Goal: Task Accomplishment & Management: Manage account settings

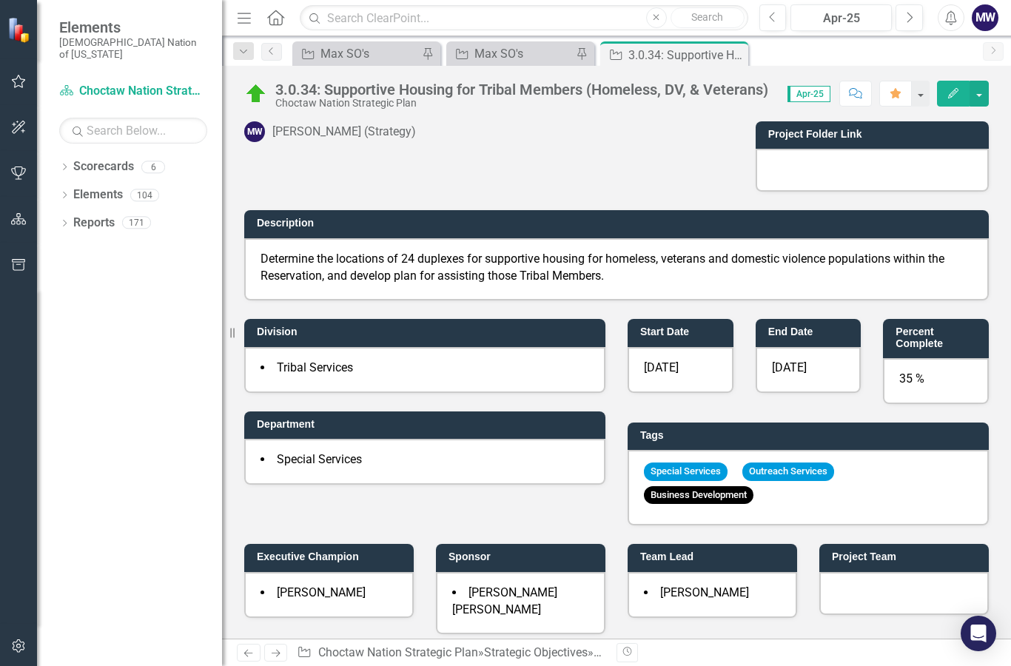
click at [521, 64] on div "Strategic Objective Max SO's Pin" at bounding box center [520, 53] width 148 height 24
click at [526, 55] on div "Max SO's" at bounding box center [524, 53] width 98 height 19
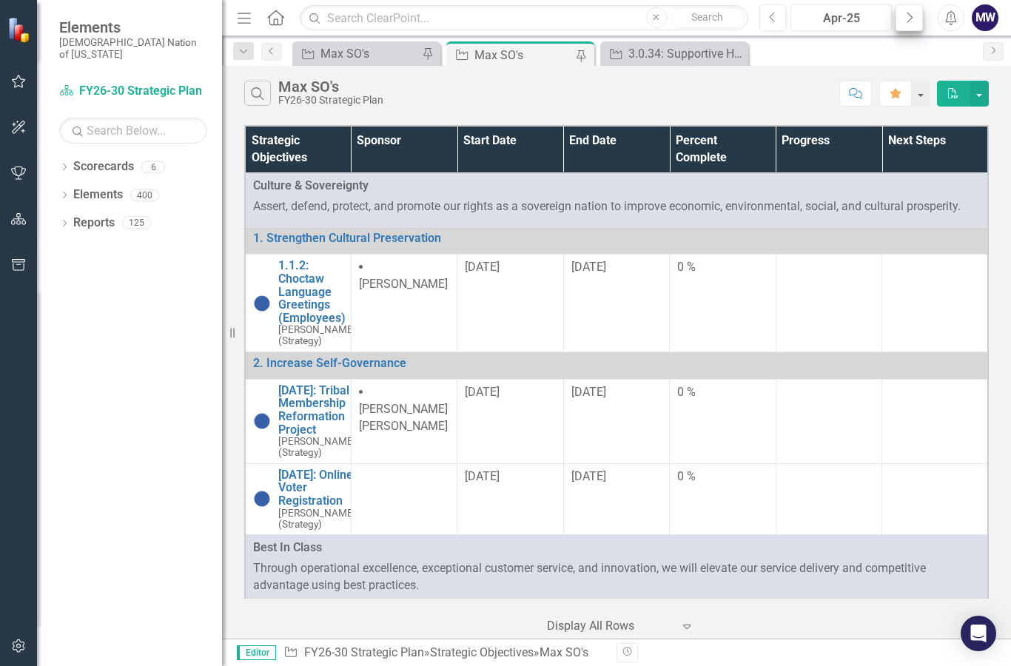
click at [911, 11] on icon "Next" at bounding box center [909, 17] width 8 height 13
click at [910, 17] on icon "Next" at bounding box center [909, 17] width 8 height 13
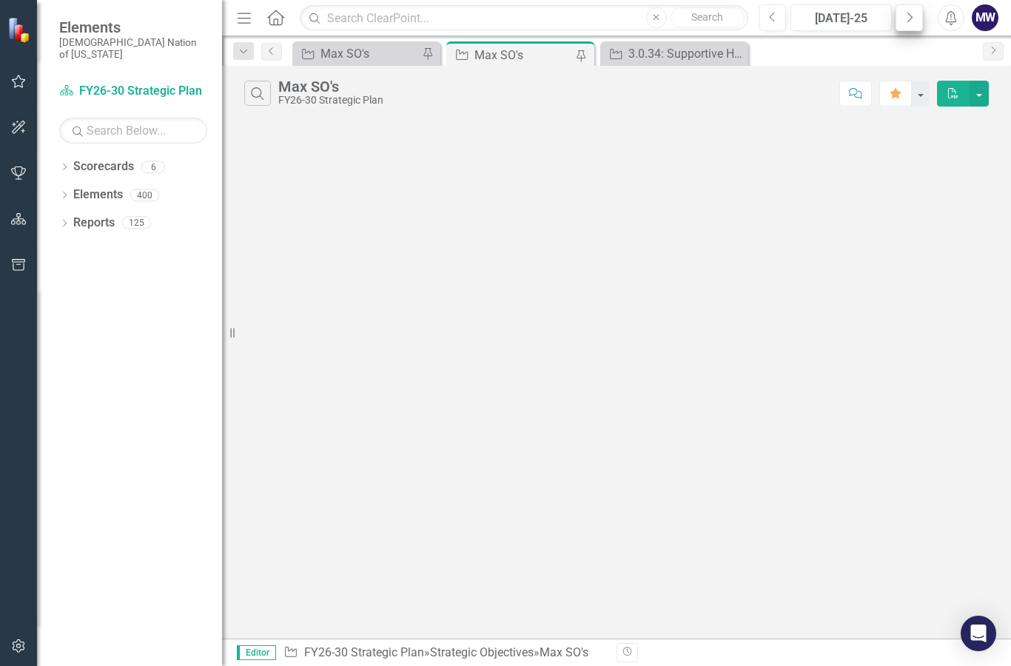
click at [908, 21] on icon "button" at bounding box center [911, 17] width 6 height 10
click at [908, 21] on icon "Next" at bounding box center [909, 17] width 8 height 13
click at [902, 20] on button "Next" at bounding box center [909, 17] width 27 height 27
click at [769, 20] on icon "Previous" at bounding box center [773, 17] width 8 height 13
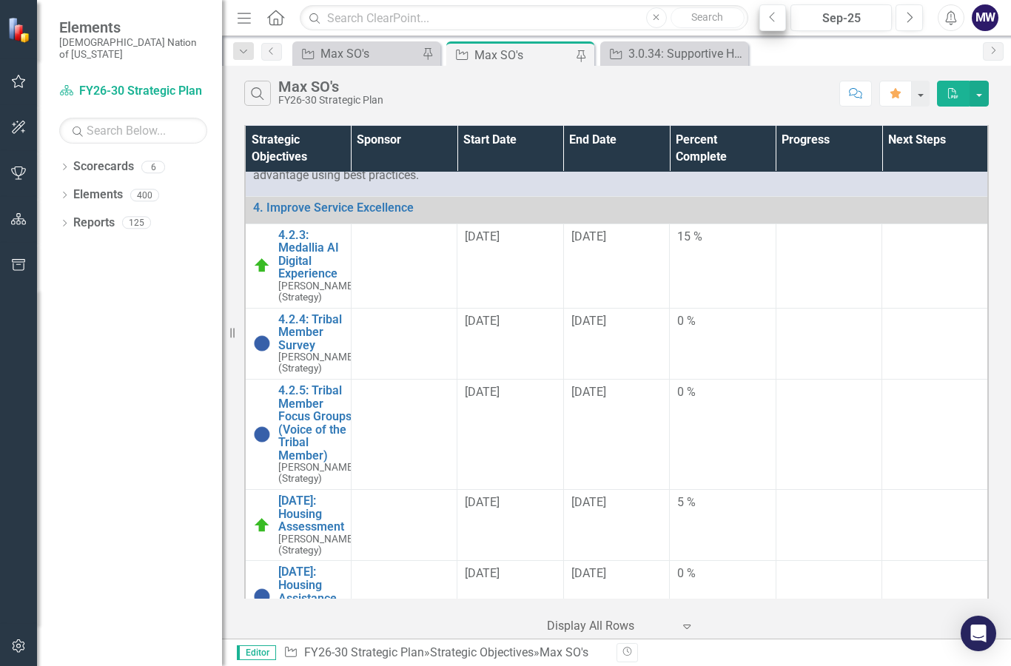
scroll to position [415, 0]
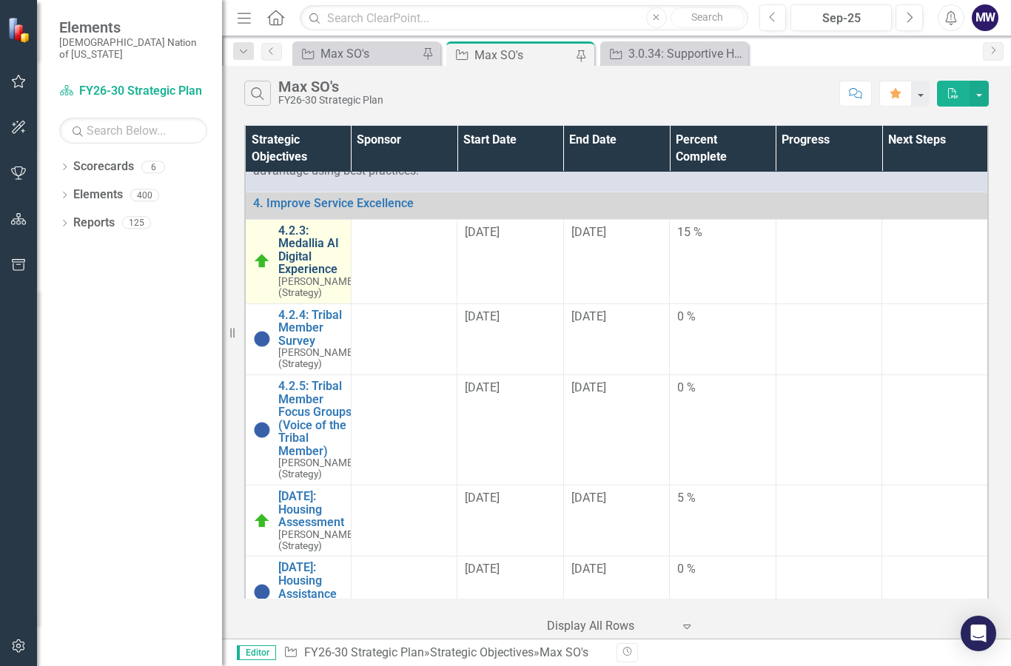
click at [298, 265] on link "4.2.3: Medallia AI Digital Experience" at bounding box center [317, 250] width 78 height 52
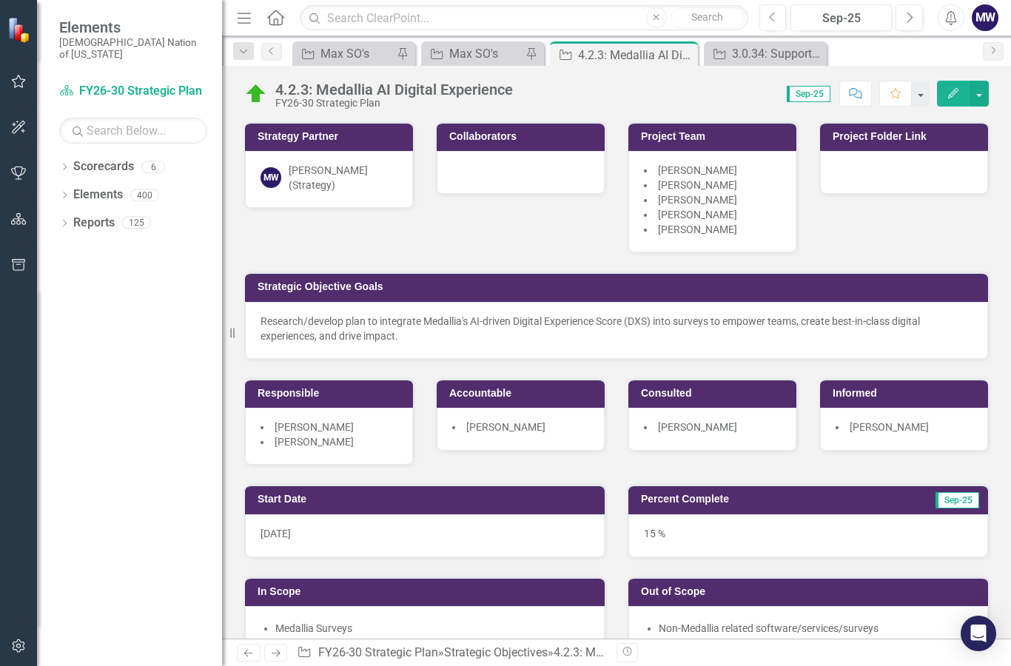
click at [685, 529] on div "15 %" at bounding box center [809, 536] width 360 height 43
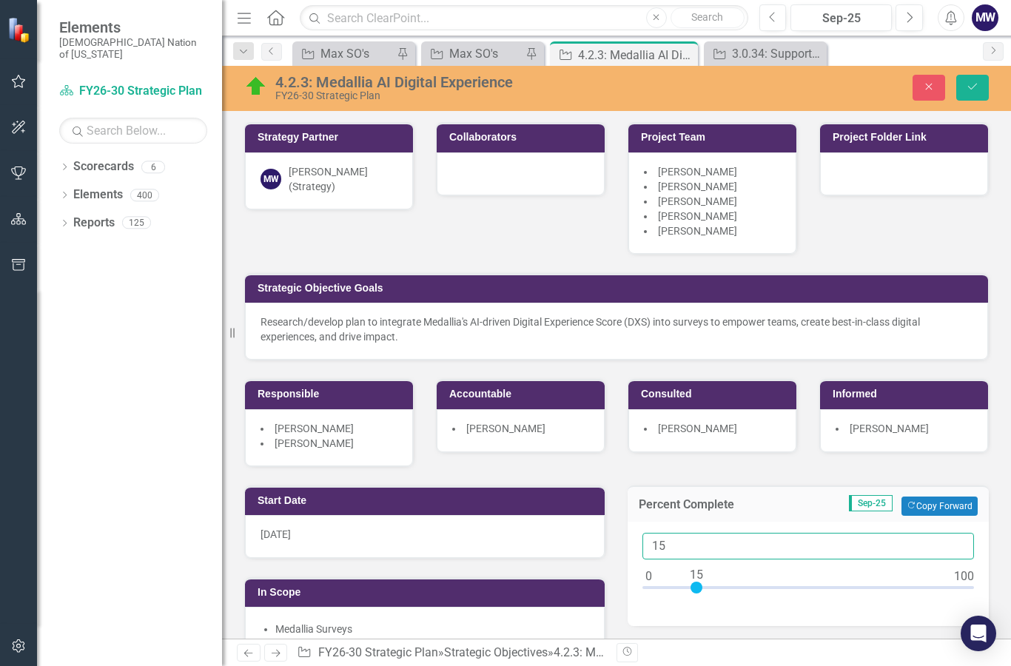
click at [677, 539] on input "15" at bounding box center [809, 546] width 332 height 27
type input "05"
click at [978, 465] on div "Strategy Partner MW Max White (Strategy) Collaborators Project Team Donnalla Mi…" at bounding box center [616, 285] width 767 height 363
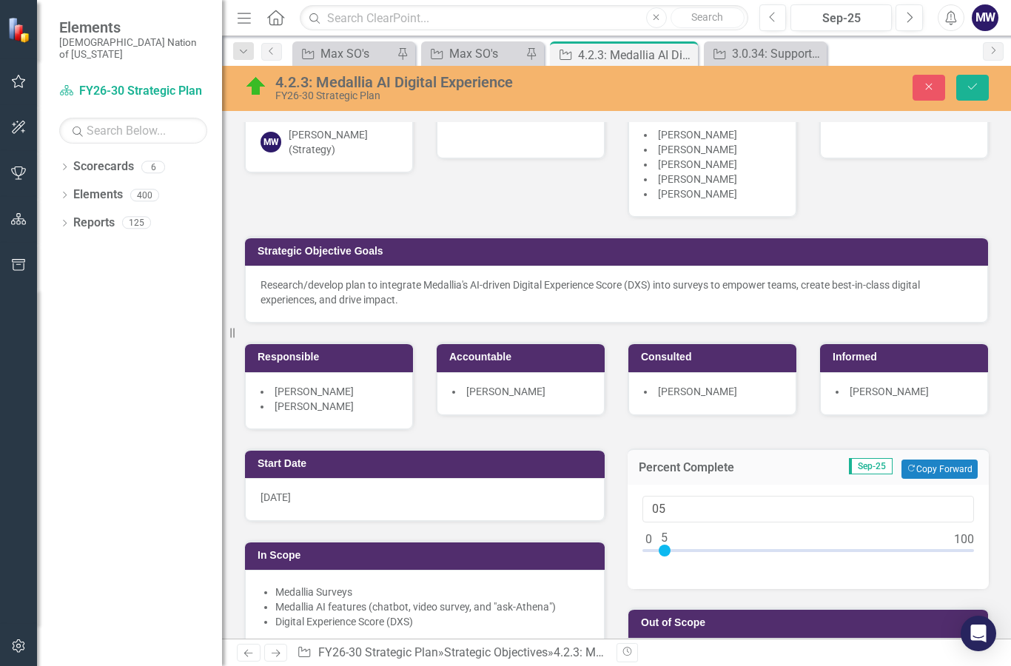
scroll to position [46, 0]
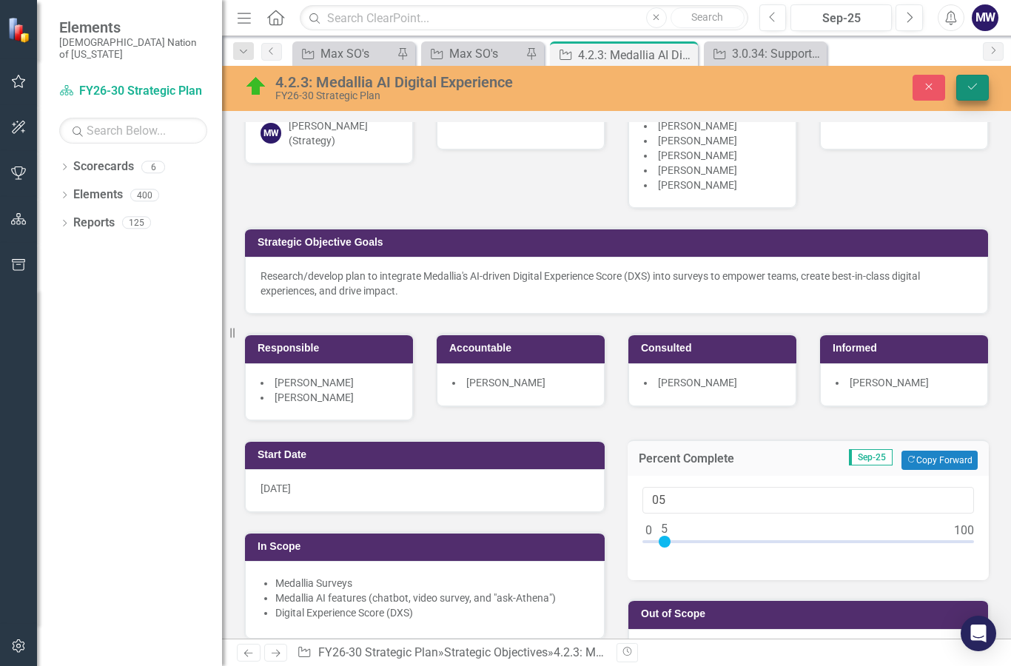
click at [973, 92] on icon "Save" at bounding box center [972, 86] width 13 height 10
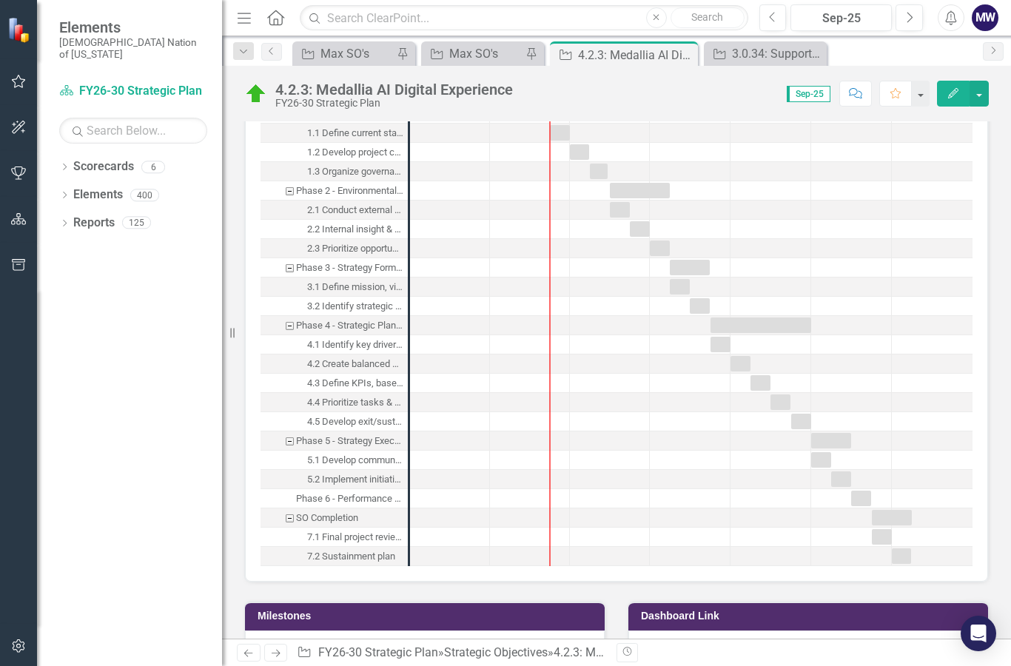
scroll to position [1426, 0]
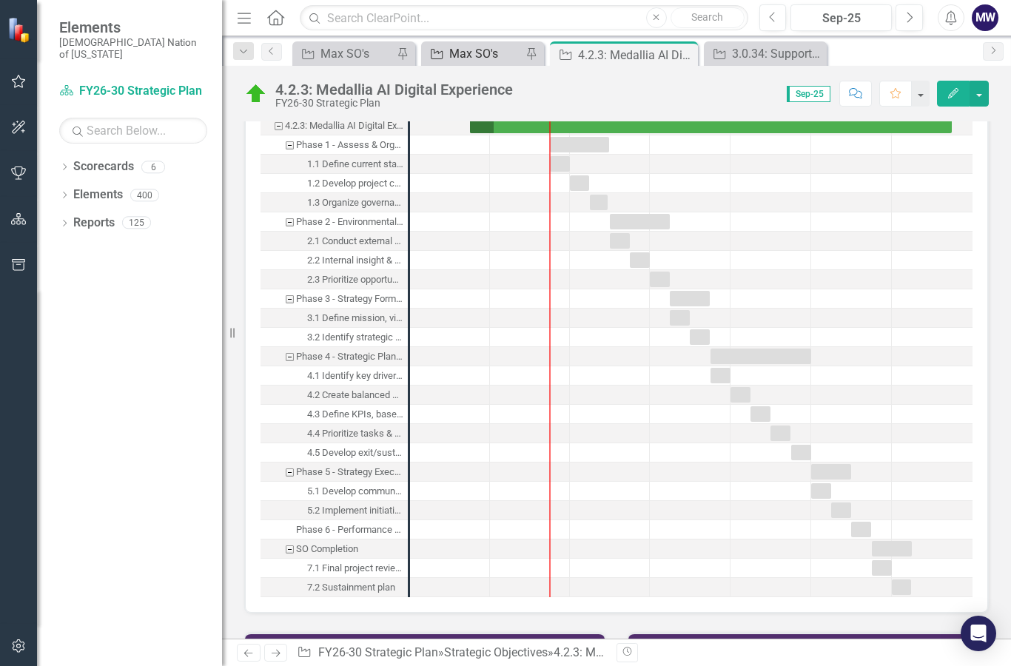
click at [480, 47] on div "Max SO's" at bounding box center [485, 53] width 73 height 19
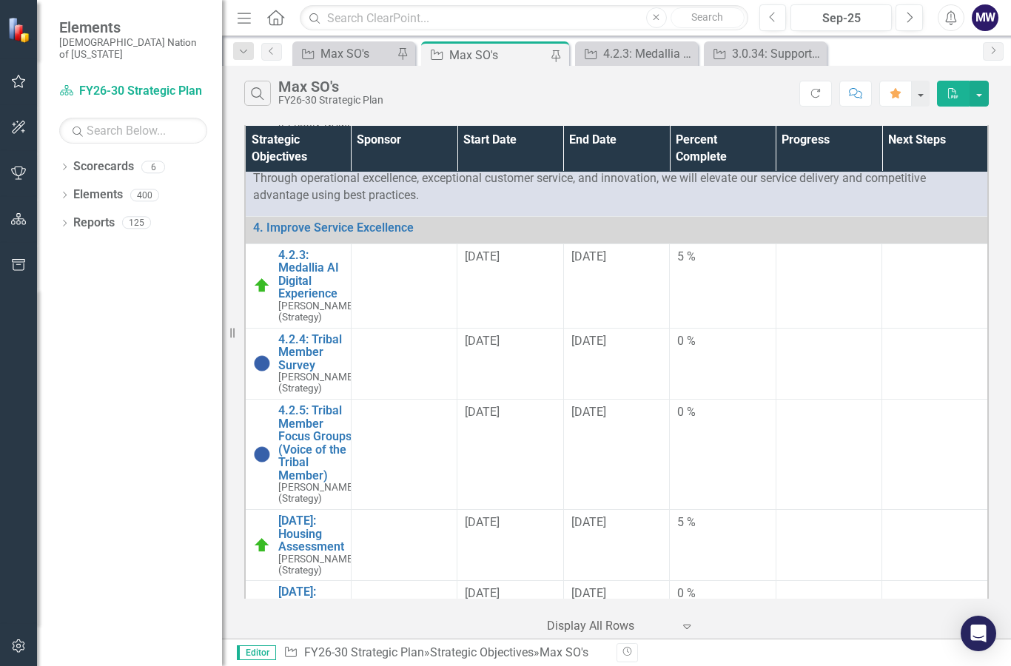
scroll to position [389, 0]
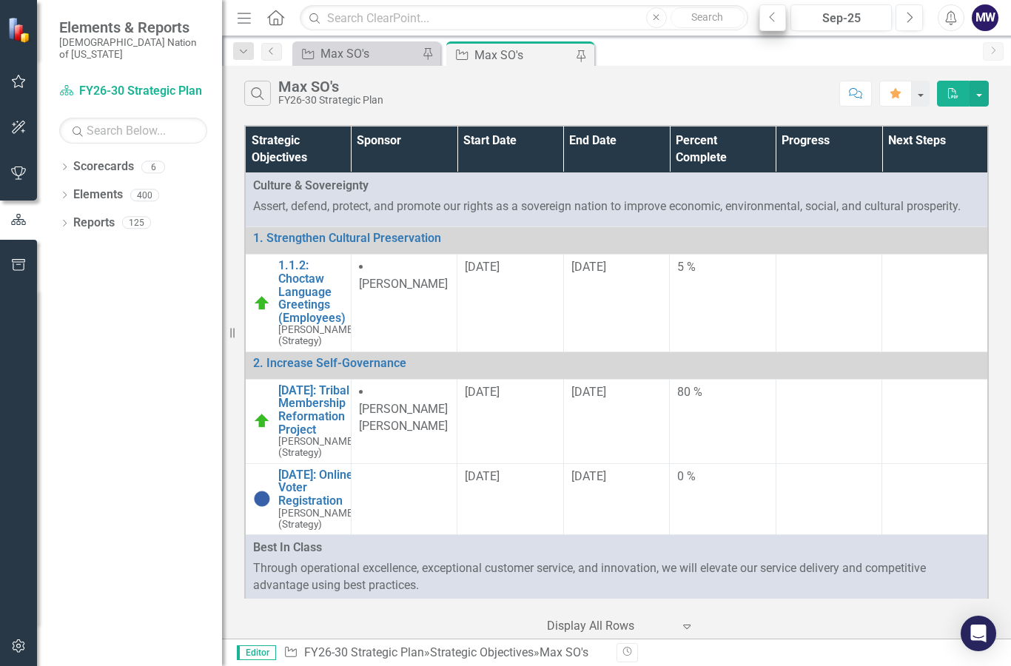
click at [764, 23] on button "Previous" at bounding box center [773, 17] width 27 height 27
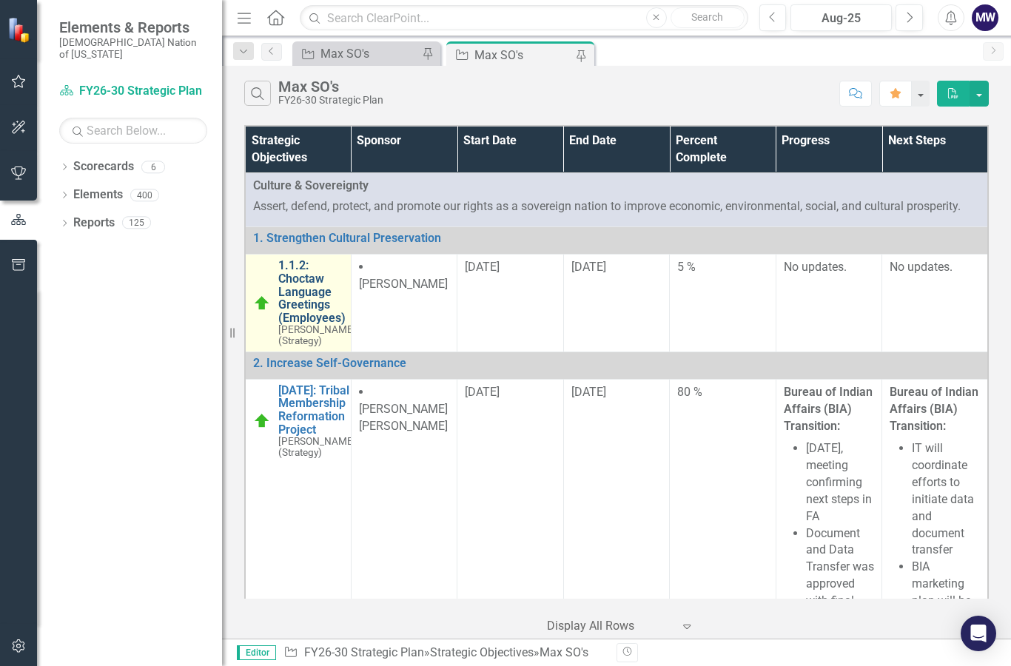
click at [300, 298] on link "1.1.2: Choctaw Language Greetings (Employees)" at bounding box center [317, 291] width 78 height 65
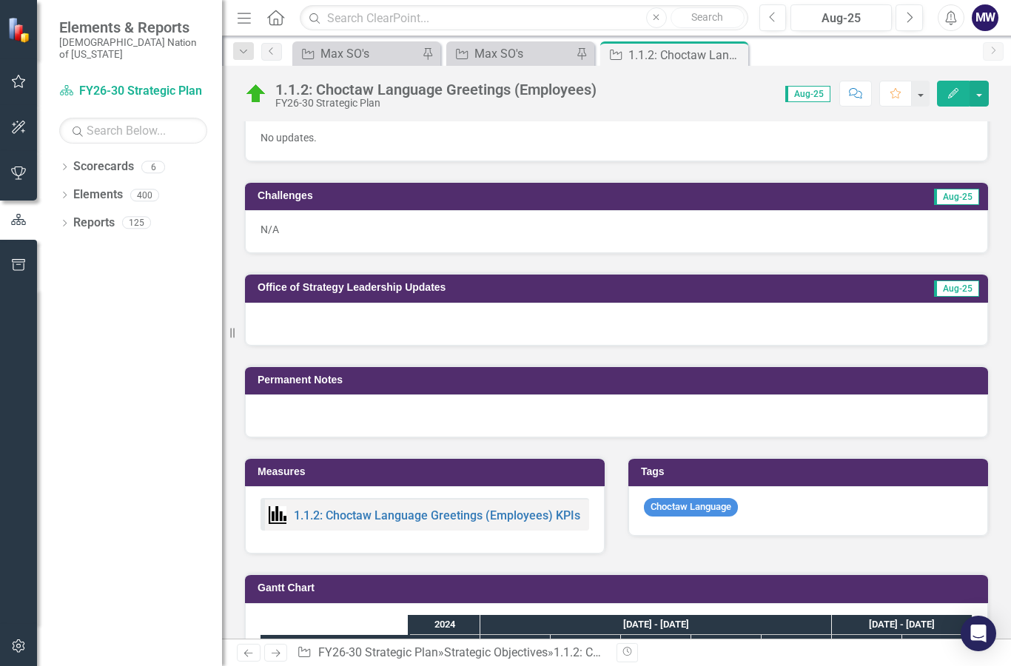
scroll to position [764, 0]
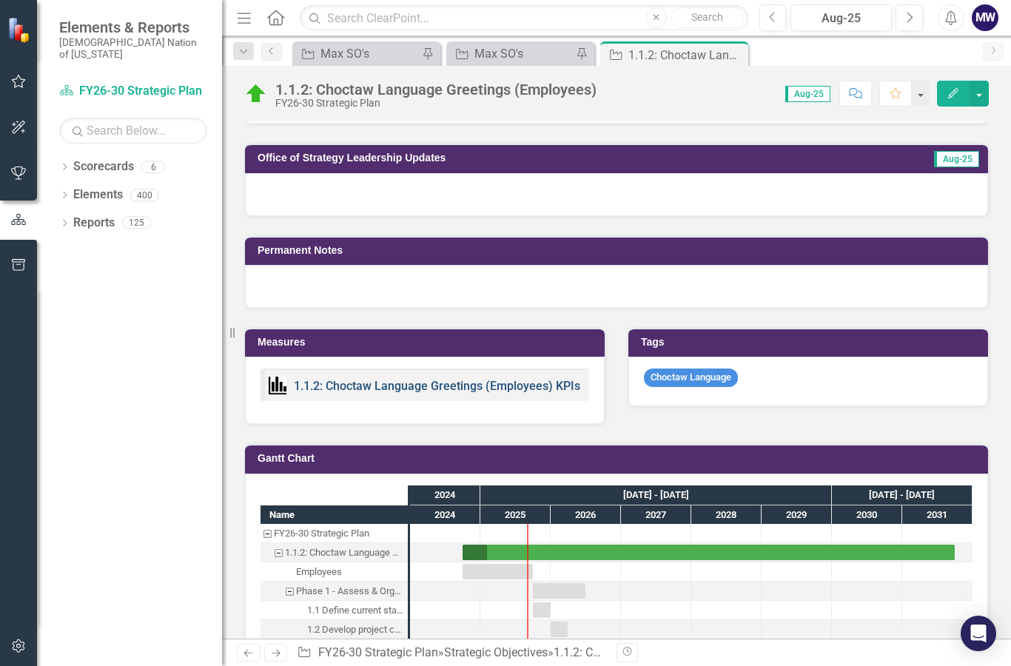
click at [525, 379] on link "1.1.2: Choctaw Language Greetings (Employees) KPIs" at bounding box center [437, 386] width 287 height 14
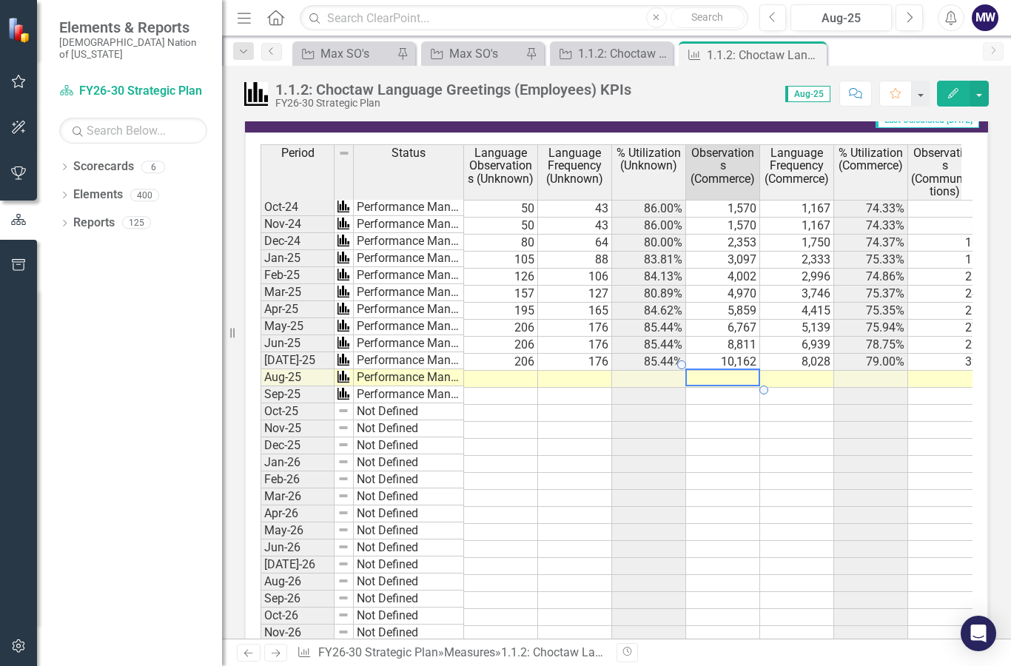
scroll to position [2447, 0]
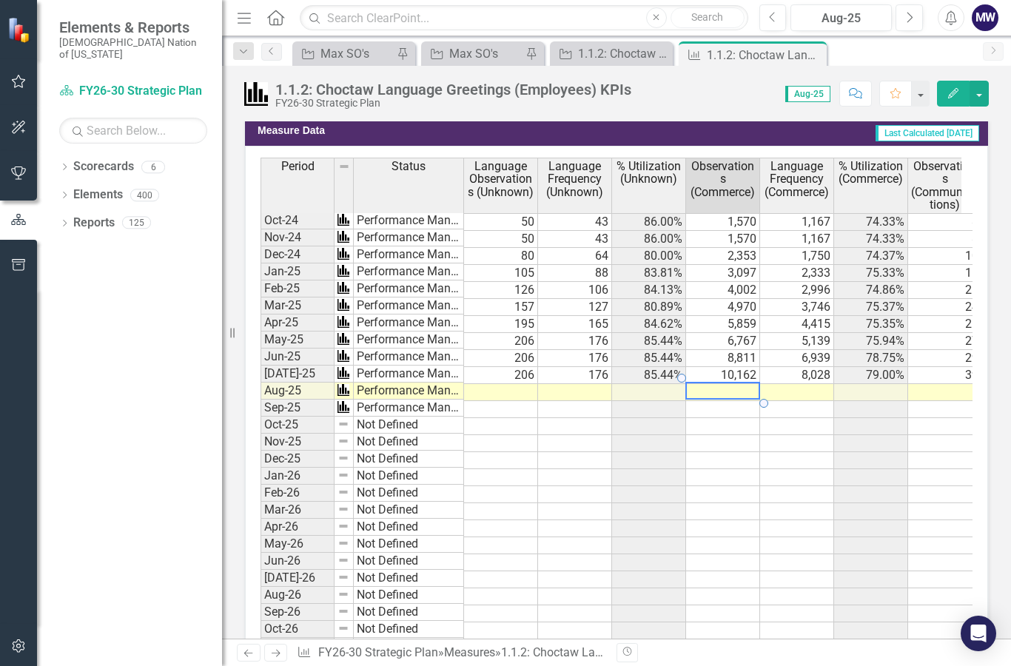
click at [507, 386] on td at bounding box center [501, 392] width 74 height 17
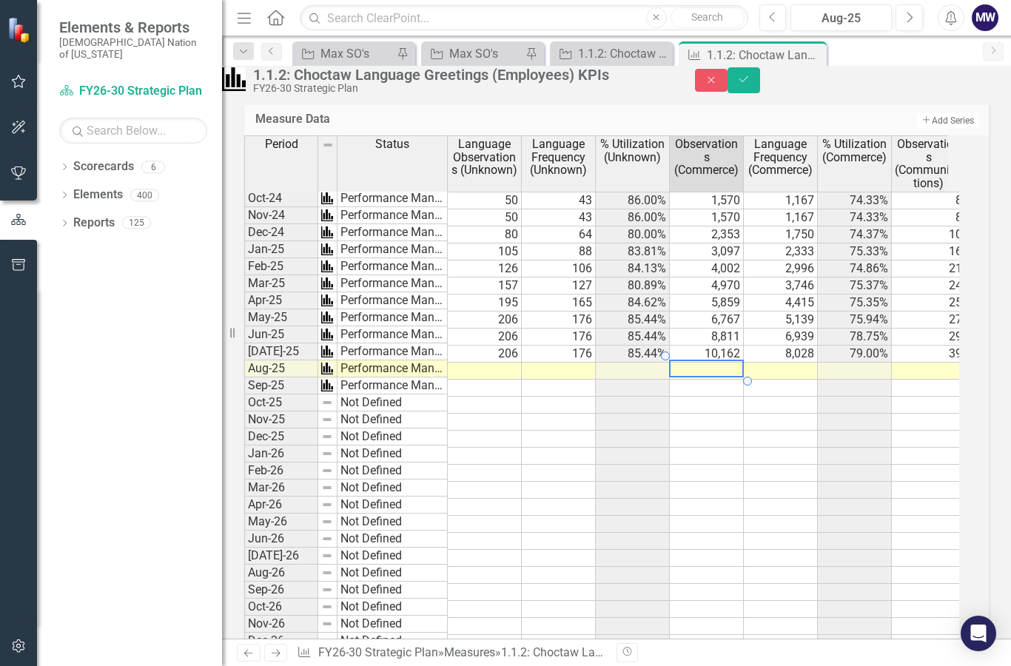
click at [519, 380] on td at bounding box center [485, 371] width 74 height 17
click at [522, 380] on td at bounding box center [485, 371] width 74 height 17
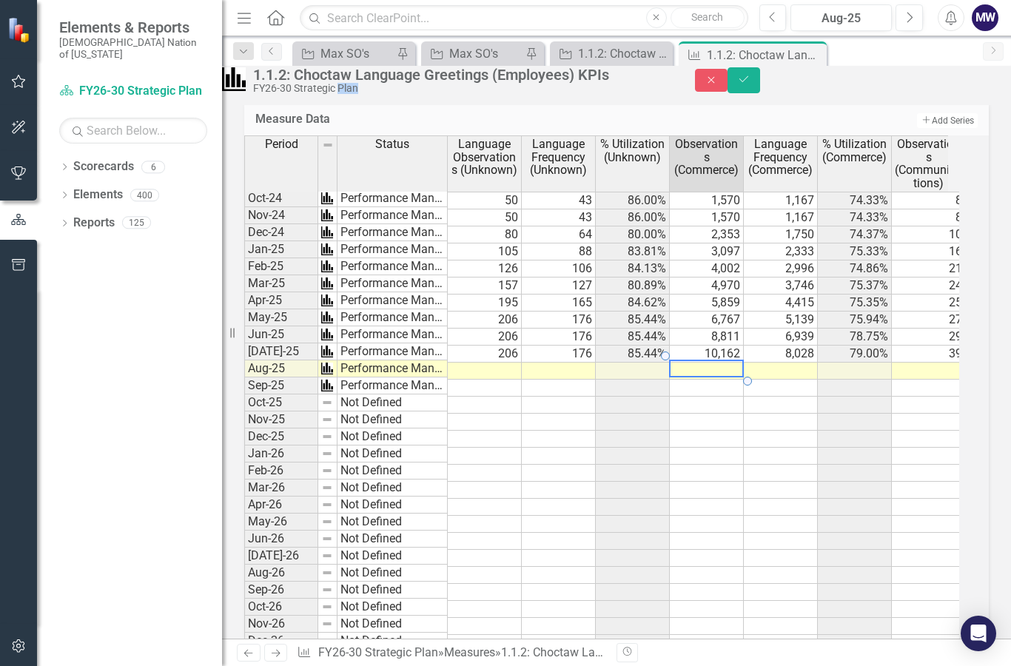
click at [522, 380] on td at bounding box center [485, 371] width 74 height 17
type textarea "8"
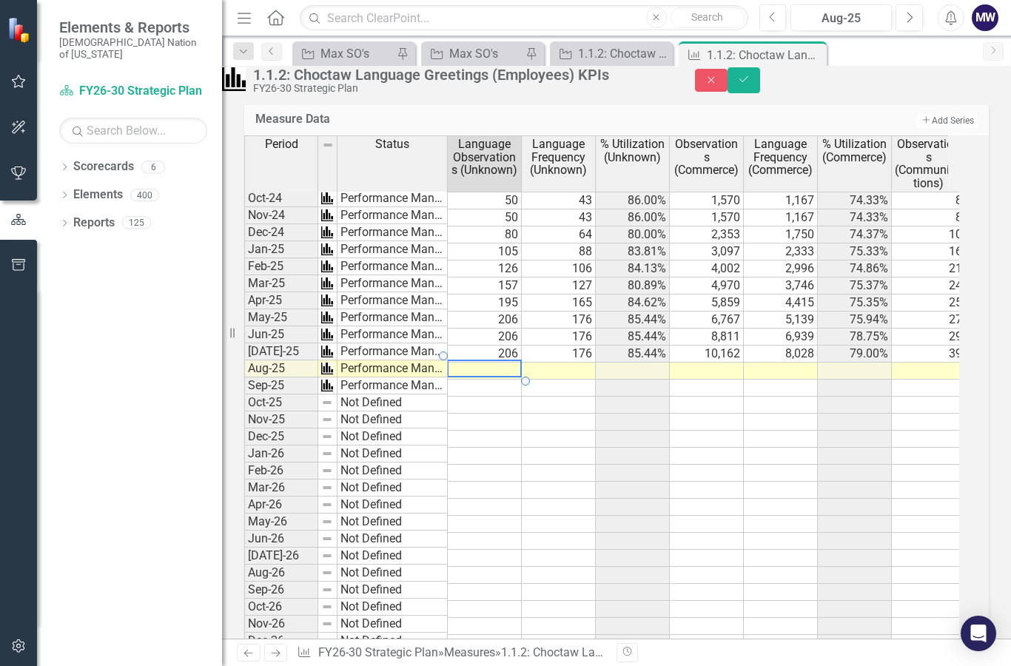
click at [512, 380] on td at bounding box center [485, 371] width 74 height 17
type textarea "206"
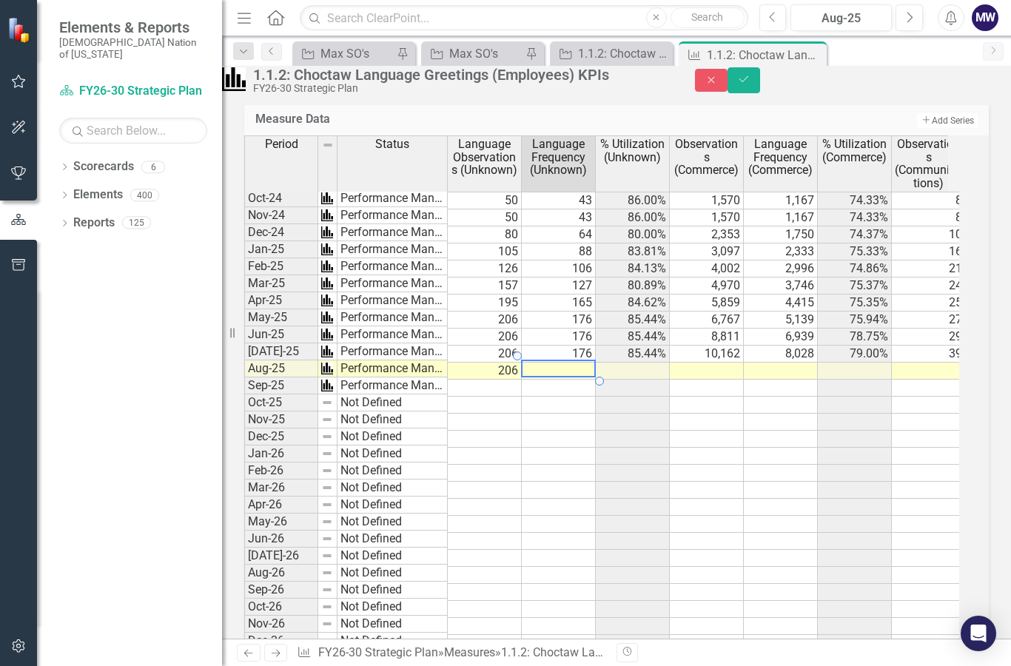
click at [577, 380] on td at bounding box center [559, 371] width 74 height 17
type textarea "6"
type textarea "176"
click at [649, 380] on td at bounding box center [633, 371] width 74 height 17
click at [708, 380] on td at bounding box center [707, 371] width 74 height 17
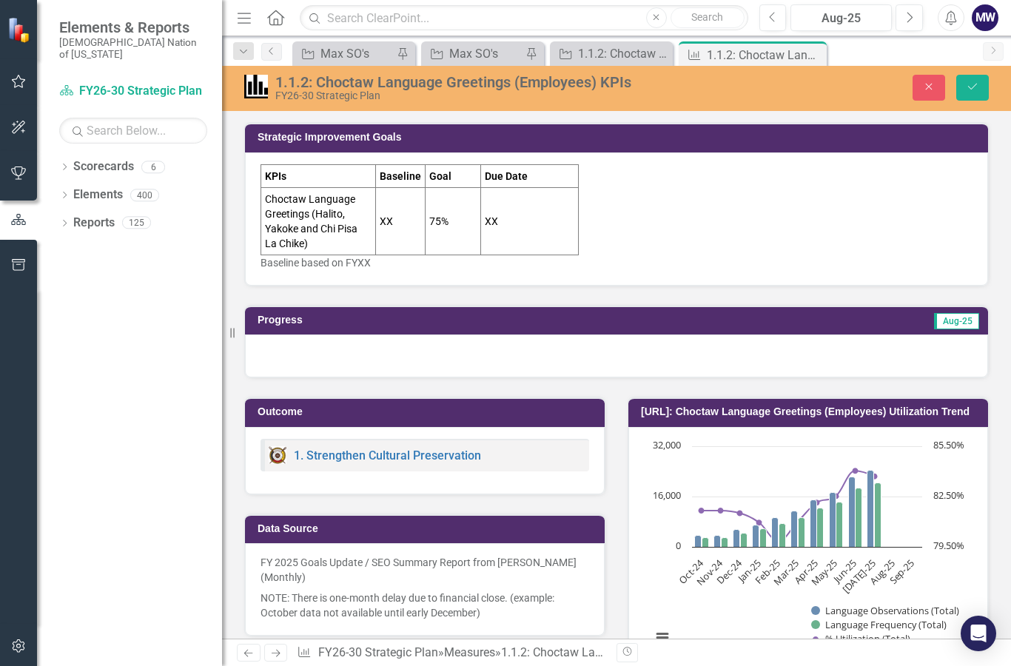
scroll to position [2447, 0]
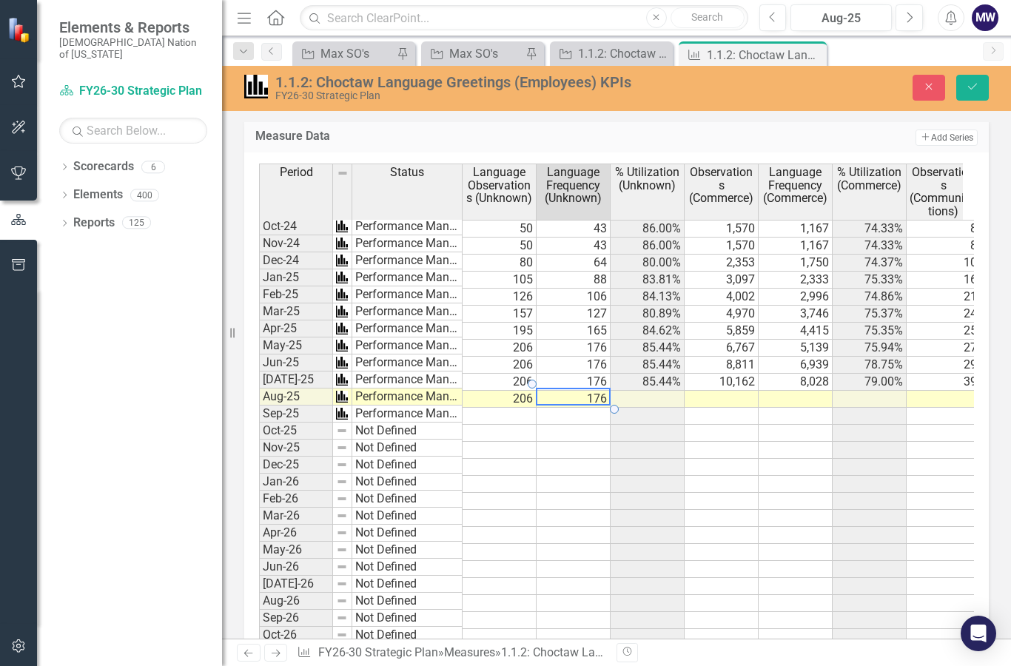
click at [718, 395] on td at bounding box center [722, 399] width 74 height 17
click at [817, 393] on td at bounding box center [796, 399] width 74 height 17
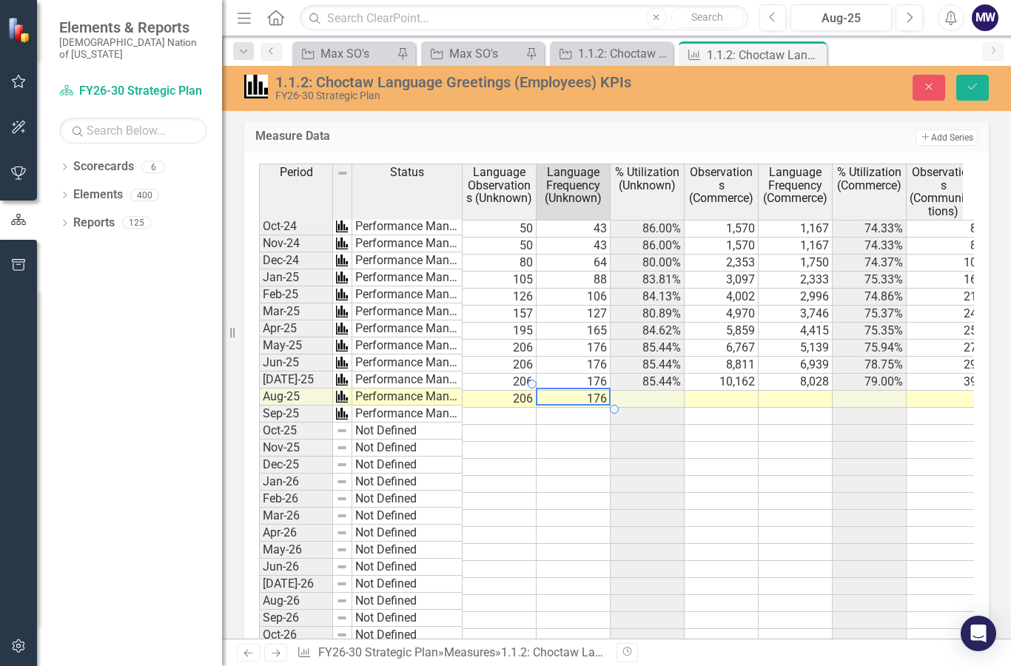
click at [721, 391] on td at bounding box center [722, 399] width 74 height 17
click at [579, 376] on td "176" at bounding box center [574, 382] width 74 height 17
click at [572, 400] on td "176" at bounding box center [574, 399] width 74 height 17
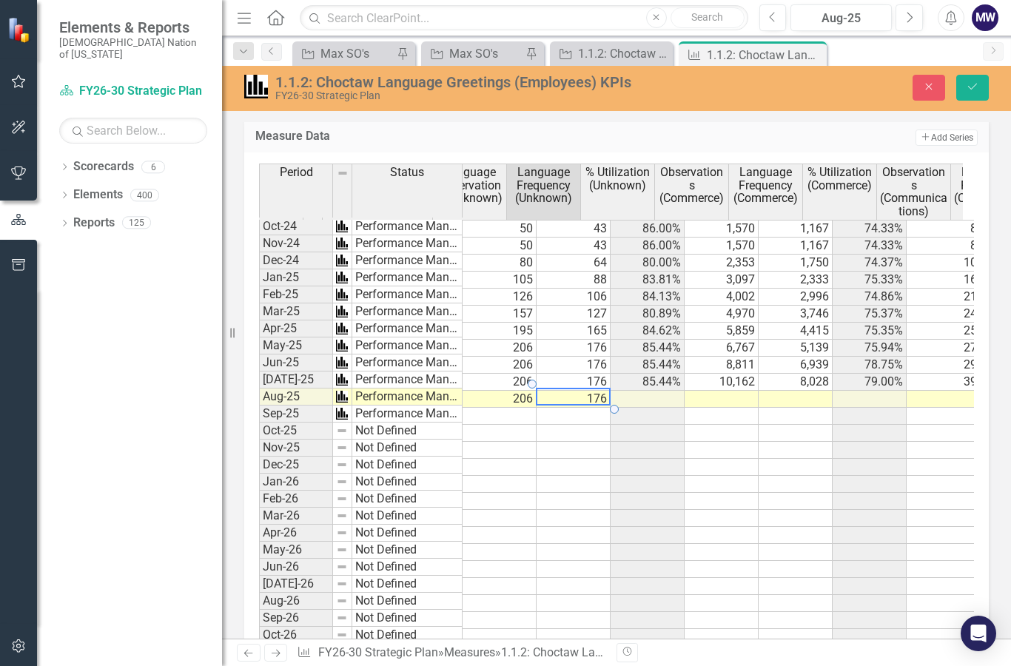
scroll to position [0, 0]
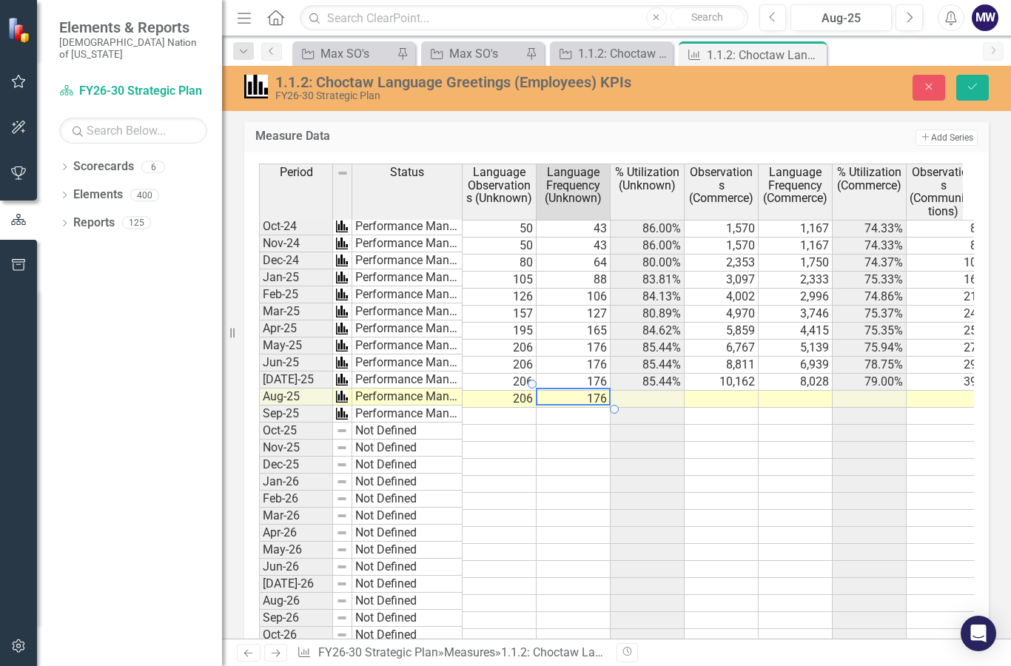
click at [596, 391] on td "176" at bounding box center [574, 399] width 74 height 17
click at [978, 93] on button "Save" at bounding box center [972, 88] width 33 height 26
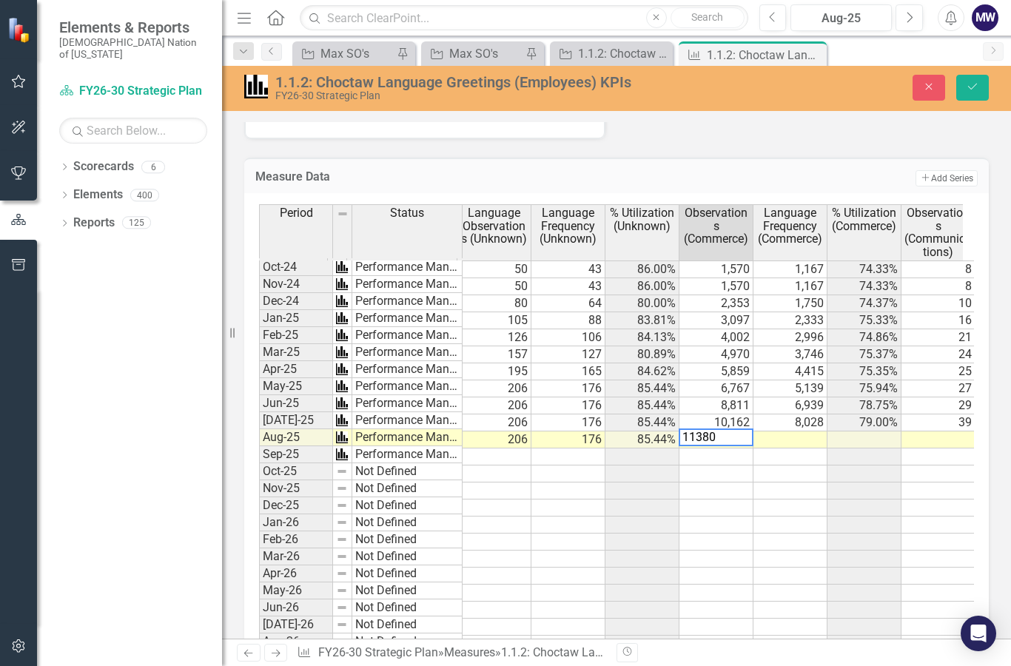
type textarea "11380"
click at [800, 434] on td at bounding box center [791, 440] width 74 height 17
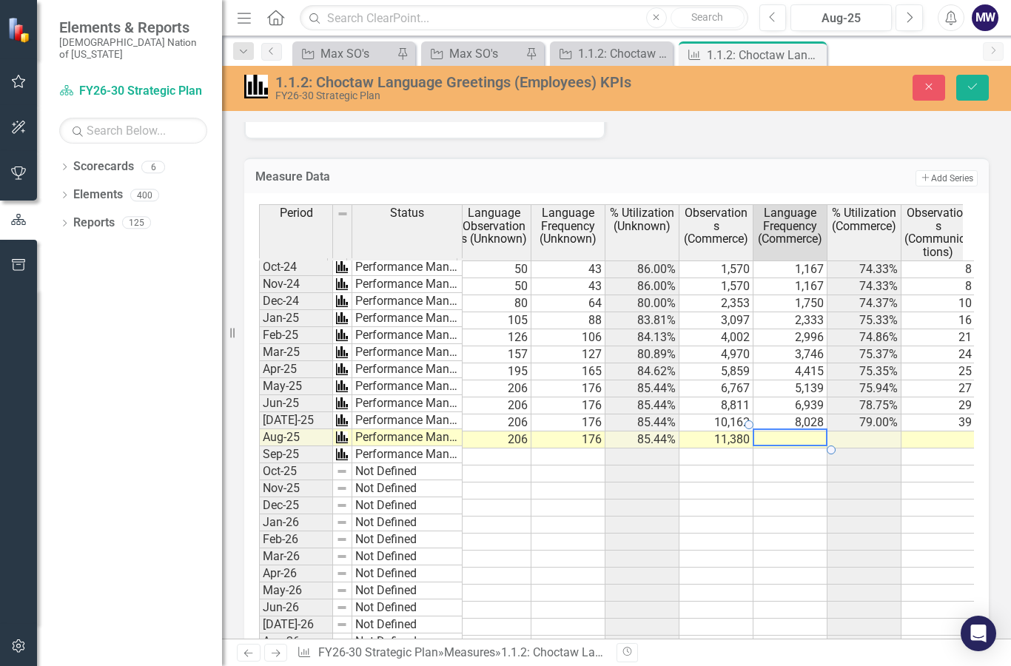
click at [800, 434] on td at bounding box center [791, 440] width 74 height 17
click at [801, 435] on td at bounding box center [791, 440] width 74 height 17
type textarea "8990"
click at [947, 434] on td at bounding box center [939, 440] width 74 height 17
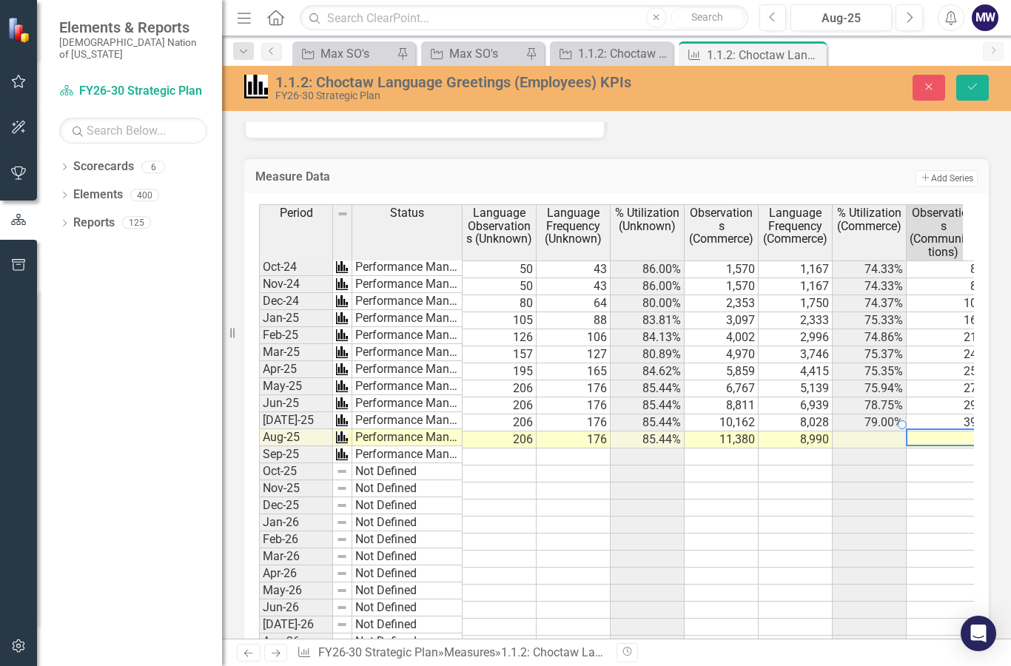
scroll to position [0, 181]
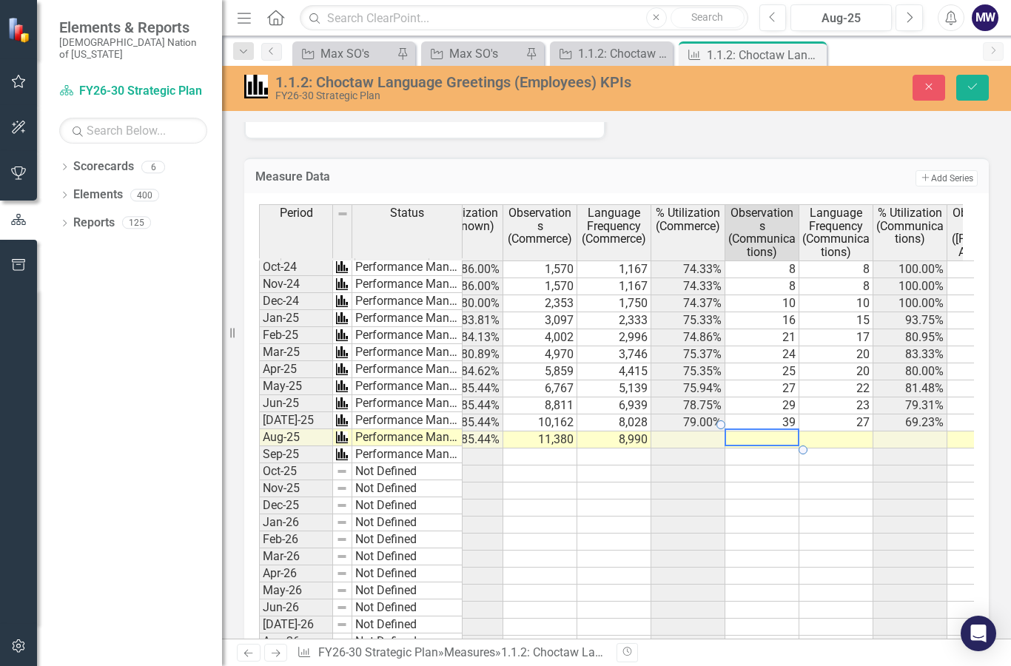
click at [784, 436] on td at bounding box center [763, 440] width 74 height 17
type textarea "4"
type textarea "1"
type textarea "41"
click at [851, 436] on td at bounding box center [837, 440] width 74 height 17
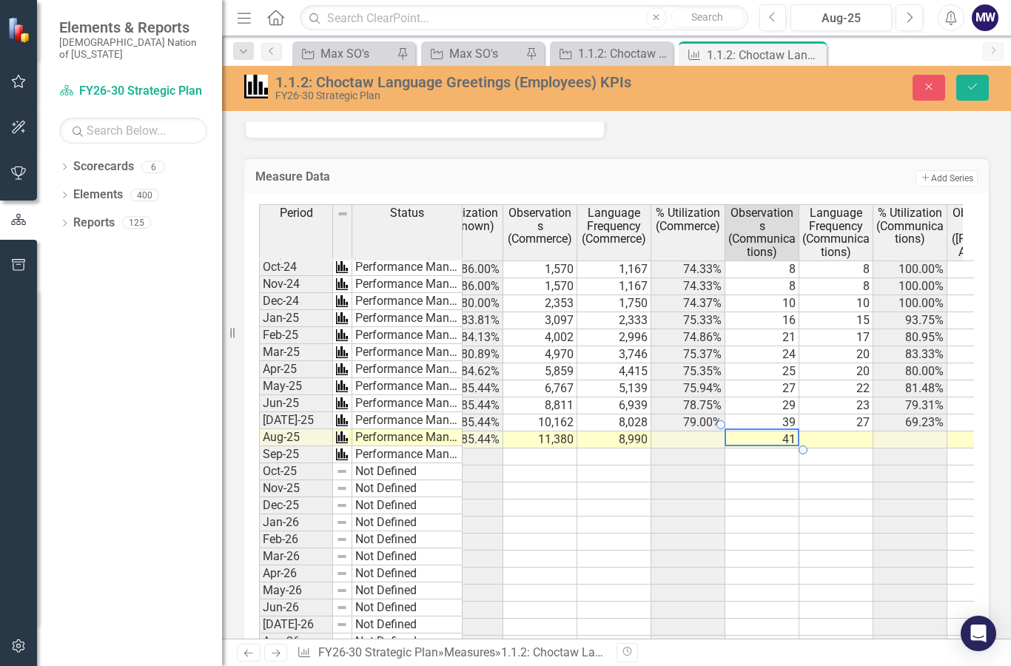
click at [851, 436] on td at bounding box center [837, 440] width 74 height 17
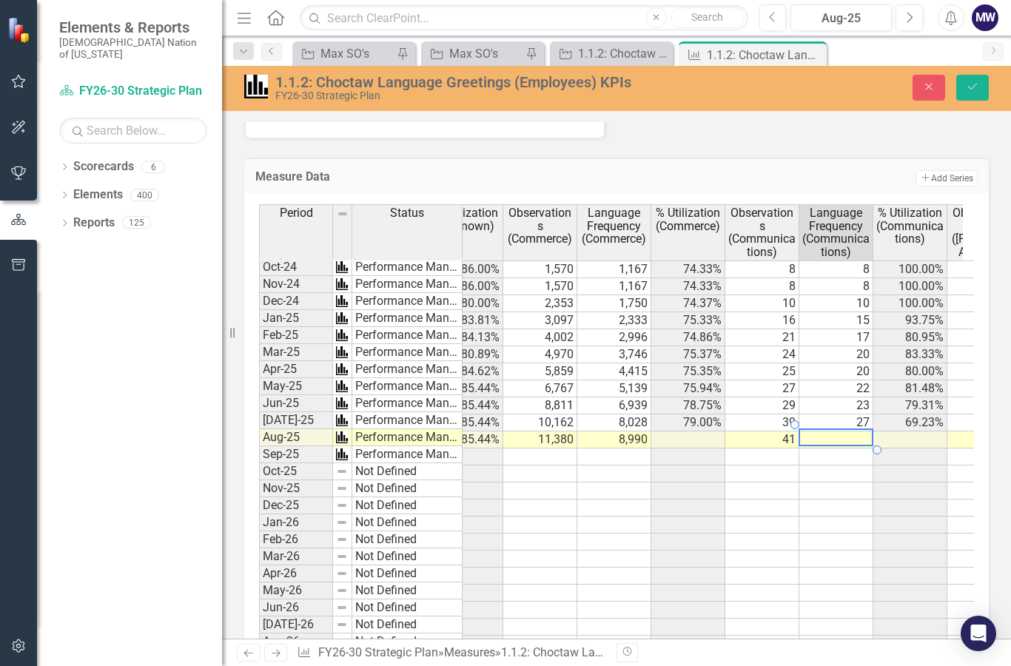
click at [849, 436] on td at bounding box center [837, 440] width 74 height 17
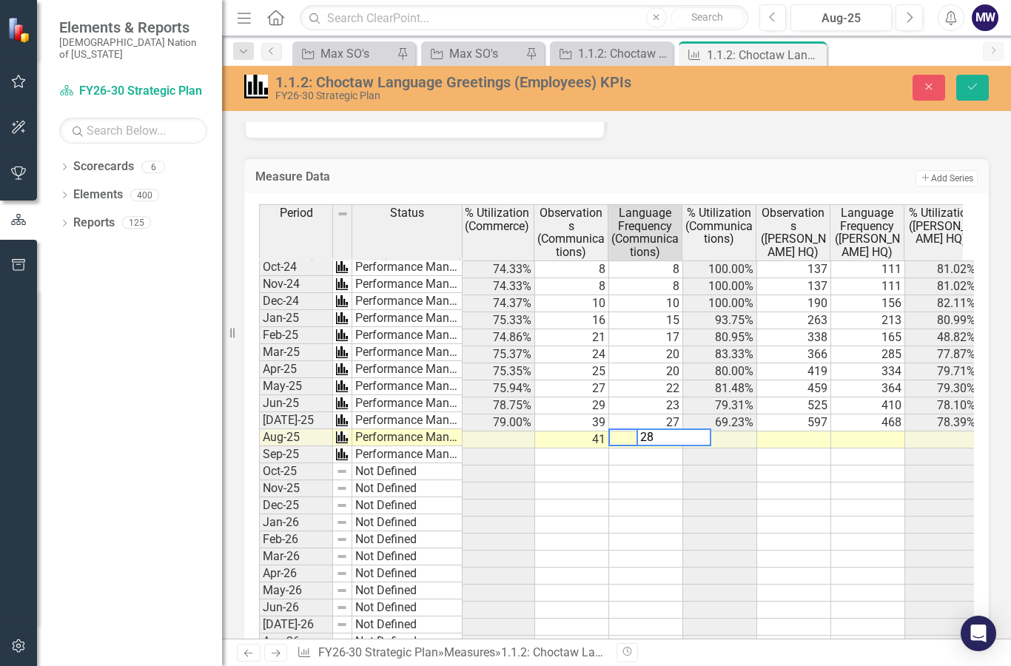
scroll to position [0, 373]
type textarea "28"
click at [976, 90] on icon "Save" at bounding box center [972, 86] width 13 height 10
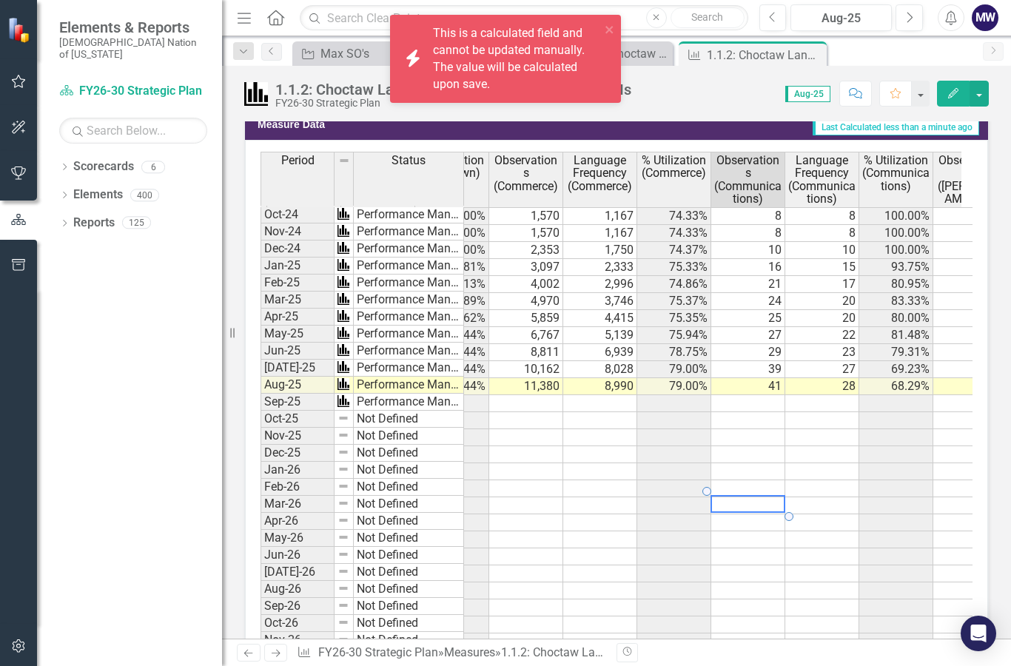
scroll to position [0, 0]
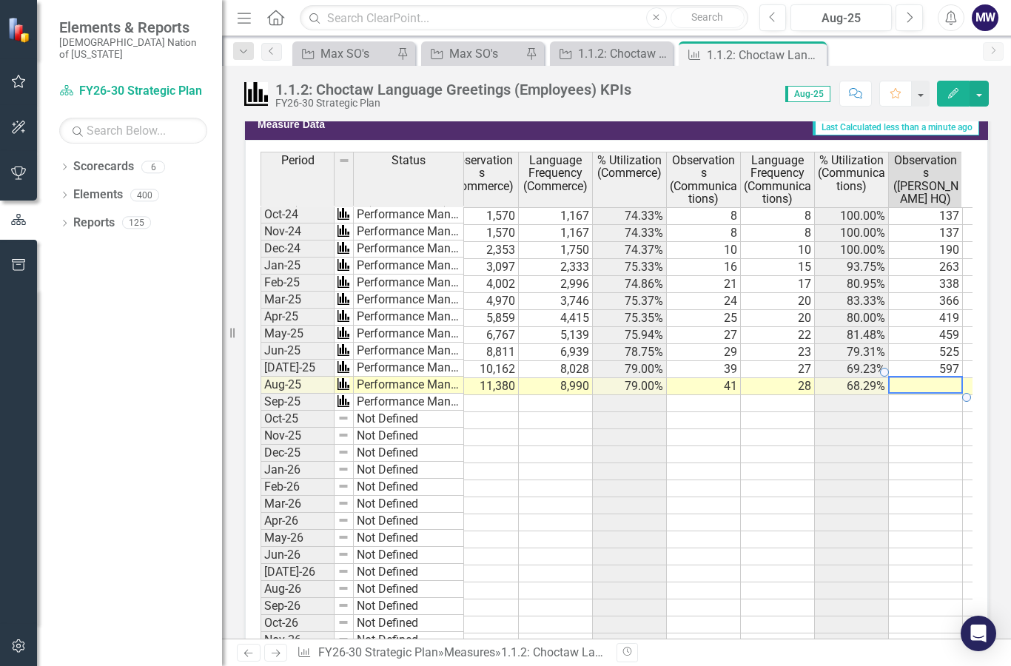
click at [913, 382] on td at bounding box center [926, 386] width 74 height 17
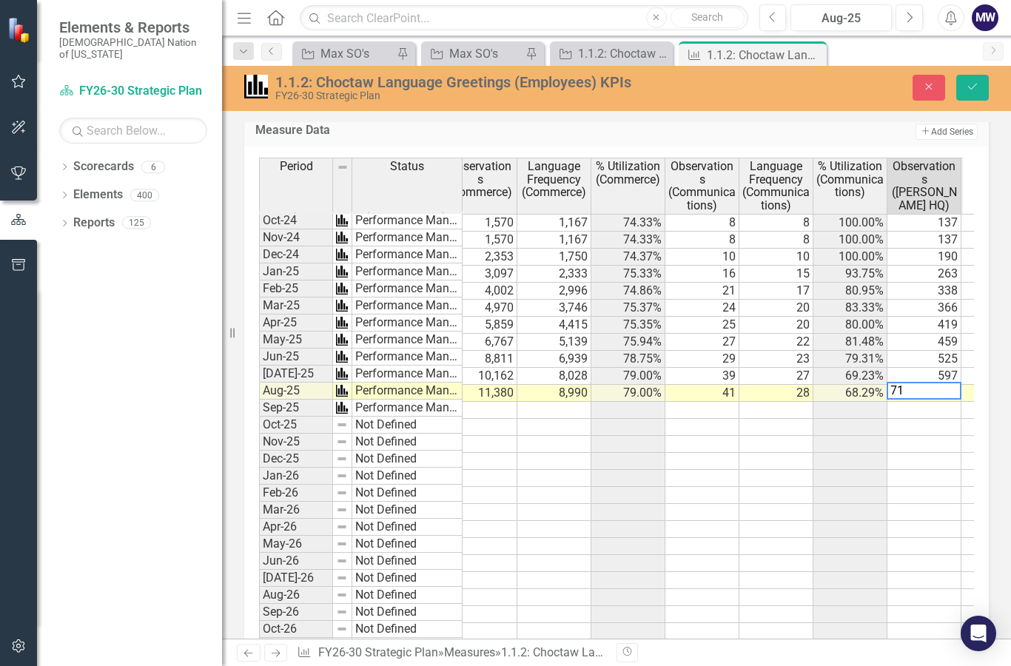
type textarea "715"
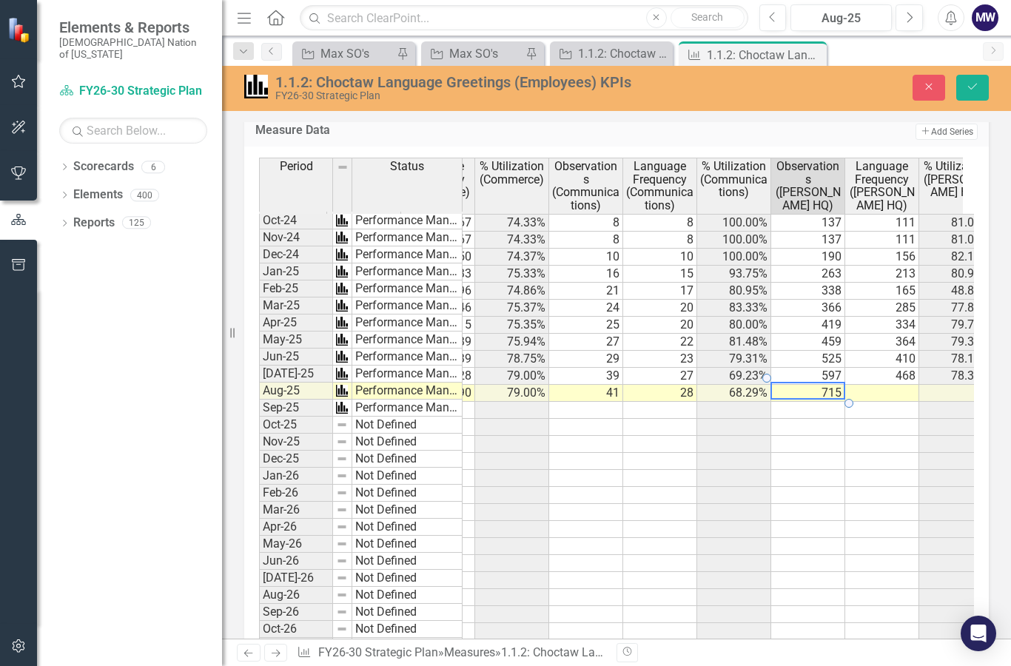
click at [886, 386] on td at bounding box center [882, 393] width 74 height 17
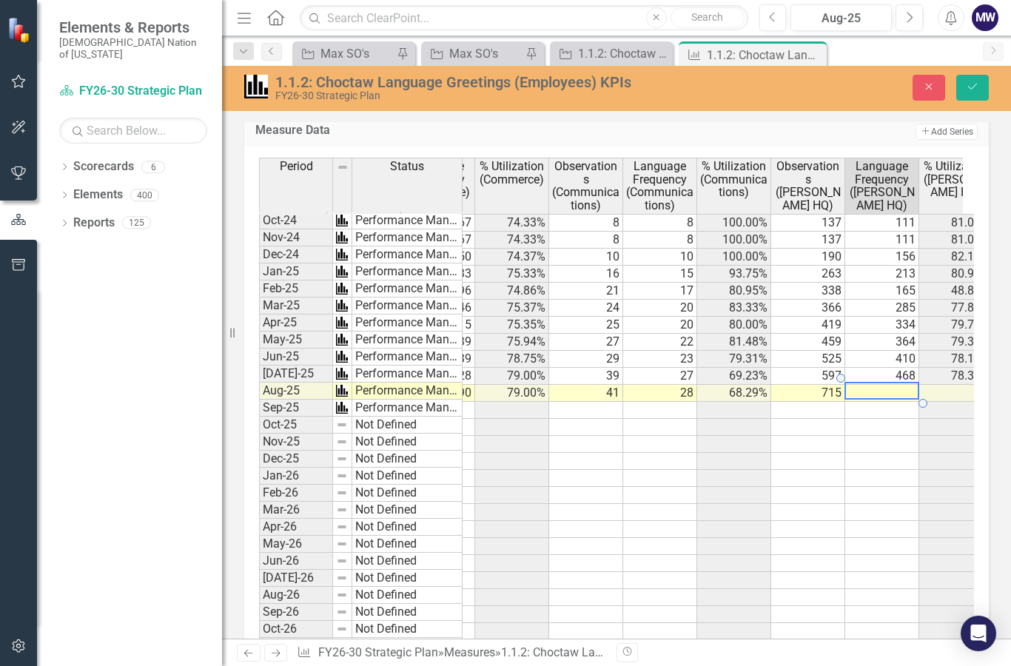
click at [888, 385] on td at bounding box center [882, 393] width 74 height 17
type textarea "553"
click at [970, 96] on button "Save" at bounding box center [972, 88] width 33 height 26
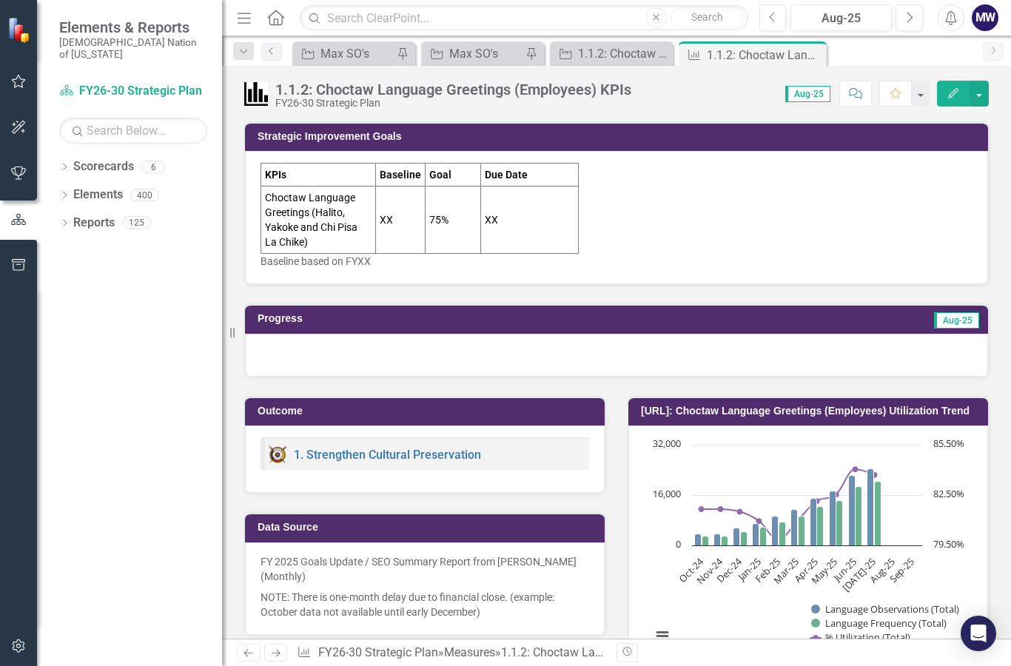
scroll to position [0, 566]
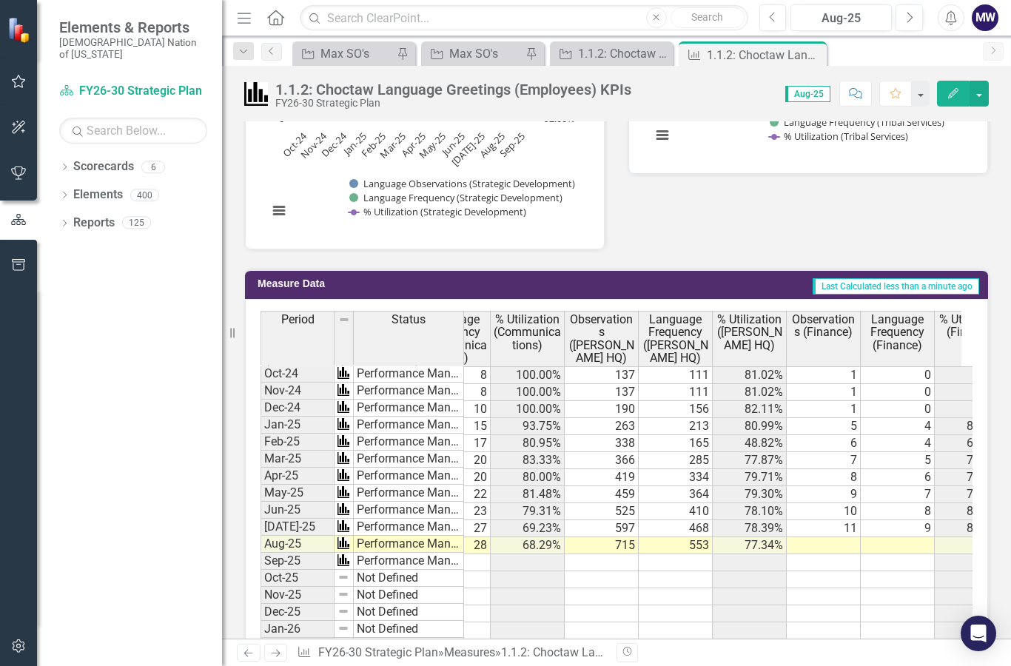
click at [848, 540] on td at bounding box center [824, 545] width 74 height 17
click at [844, 546] on td at bounding box center [824, 545] width 74 height 17
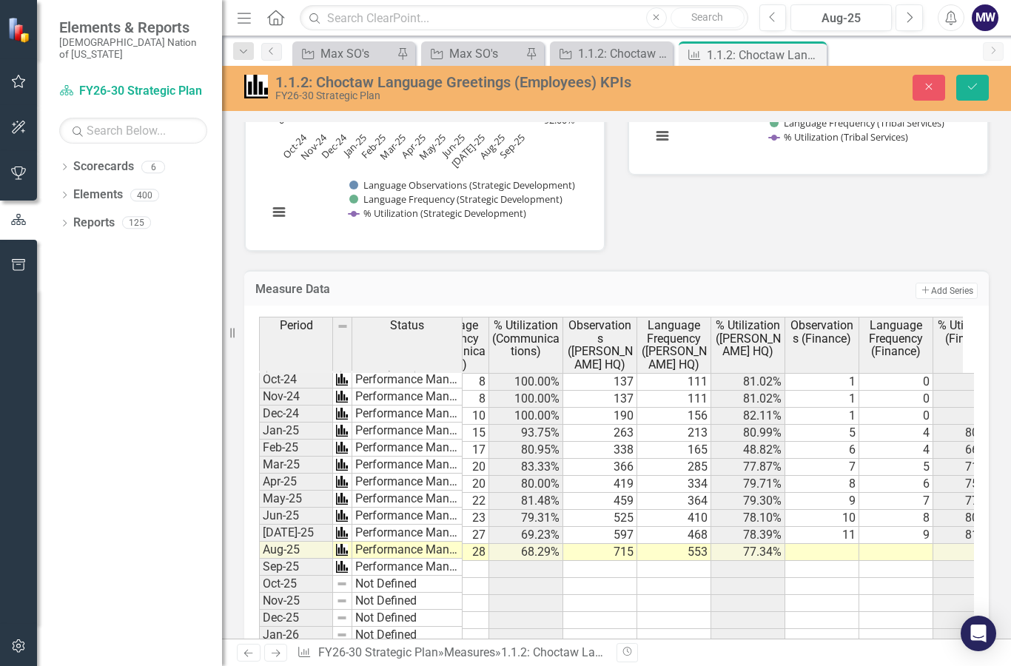
click at [848, 546] on td at bounding box center [822, 552] width 74 height 17
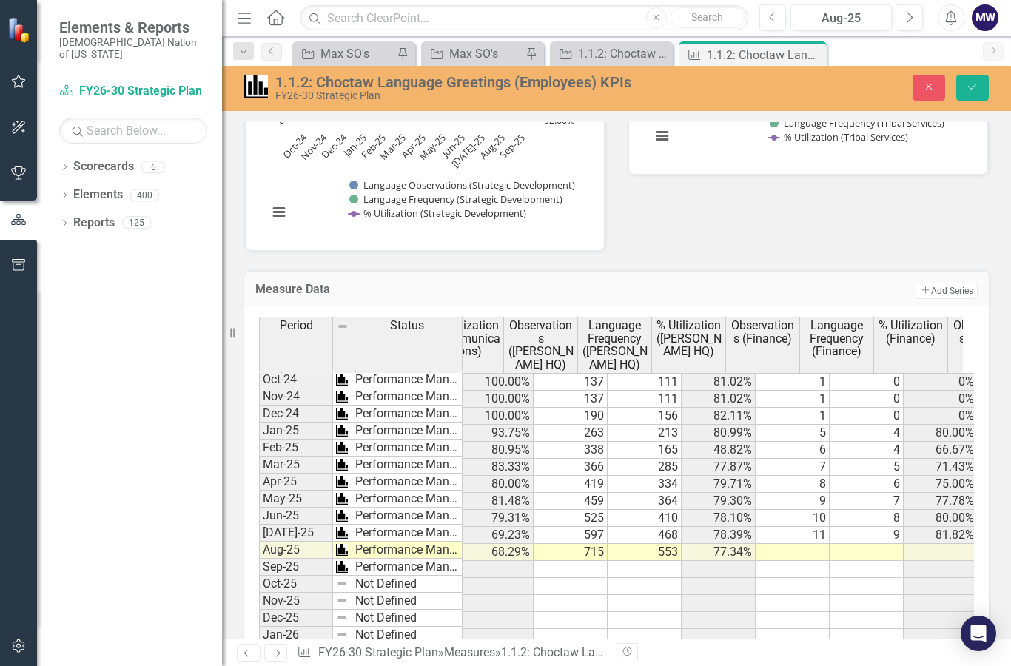
scroll to position [0, 595]
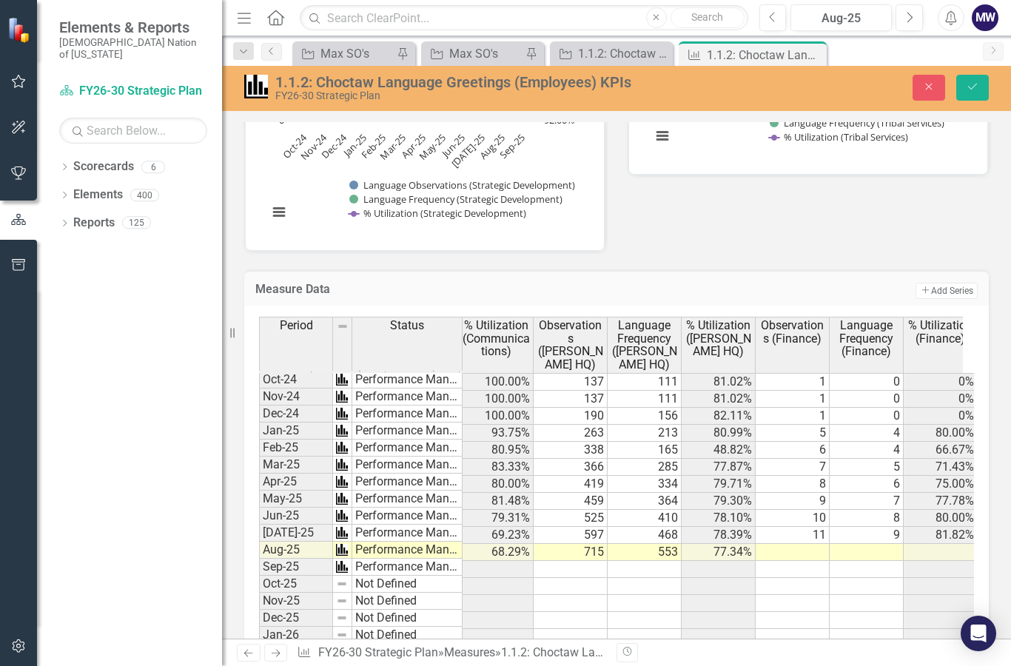
click at [805, 544] on td at bounding box center [793, 552] width 74 height 17
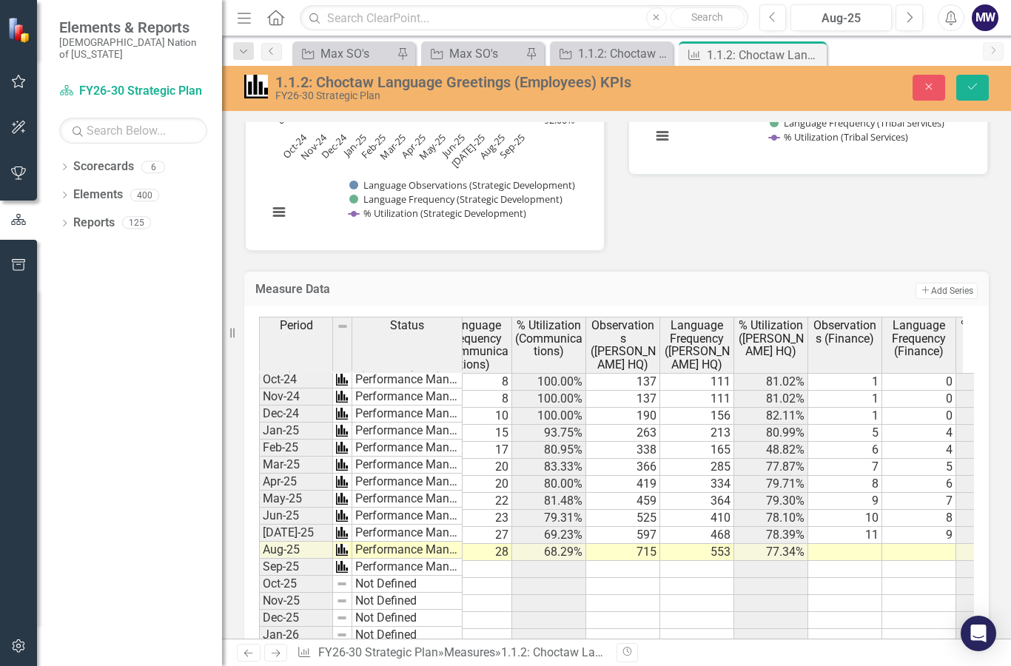
scroll to position [0, 547]
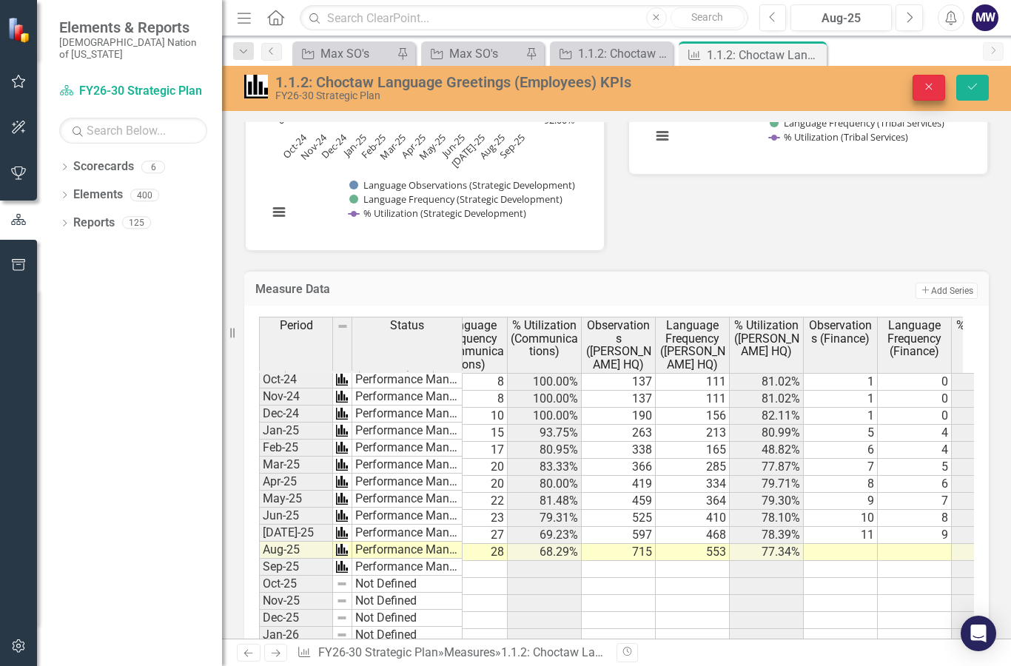
click at [924, 83] on icon "Close" at bounding box center [928, 86] width 13 height 10
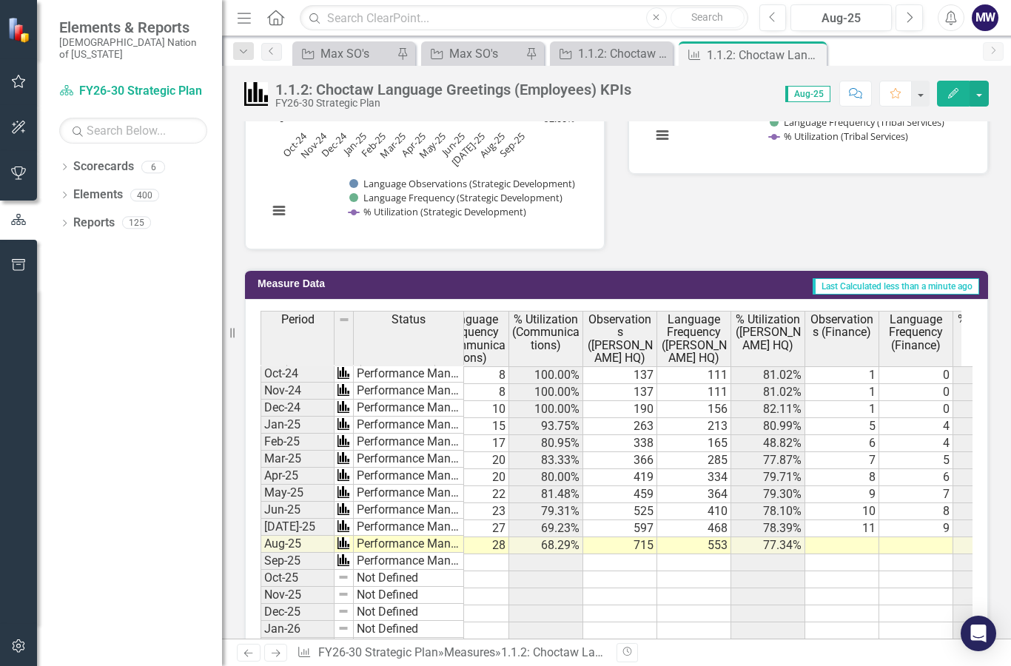
click at [846, 540] on td at bounding box center [842, 545] width 74 height 17
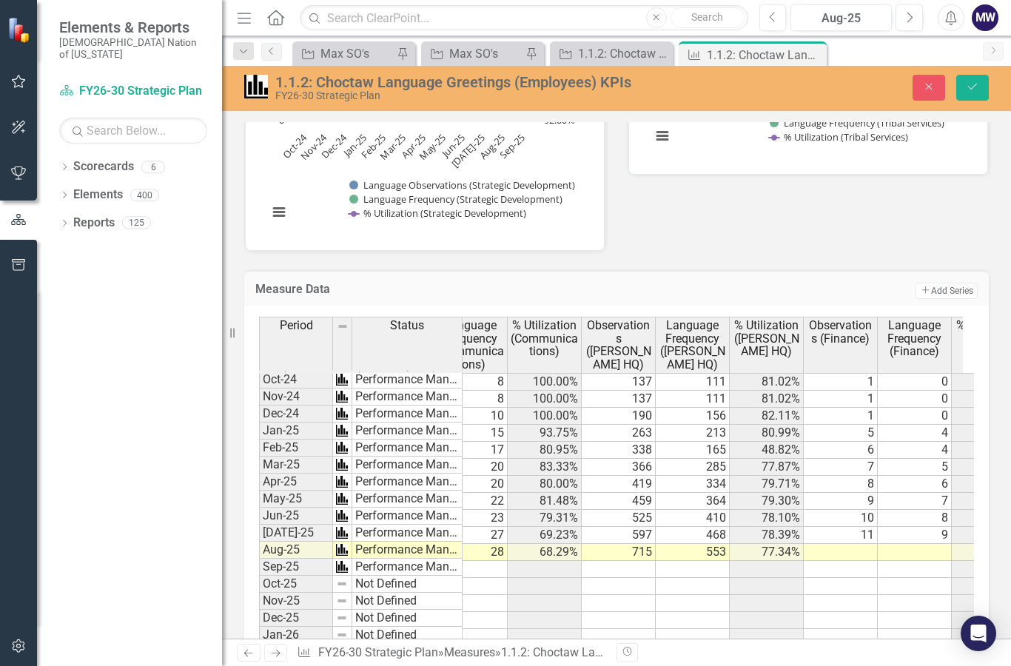
click at [852, 552] on td at bounding box center [841, 552] width 74 height 17
click at [857, 546] on td at bounding box center [841, 552] width 74 height 17
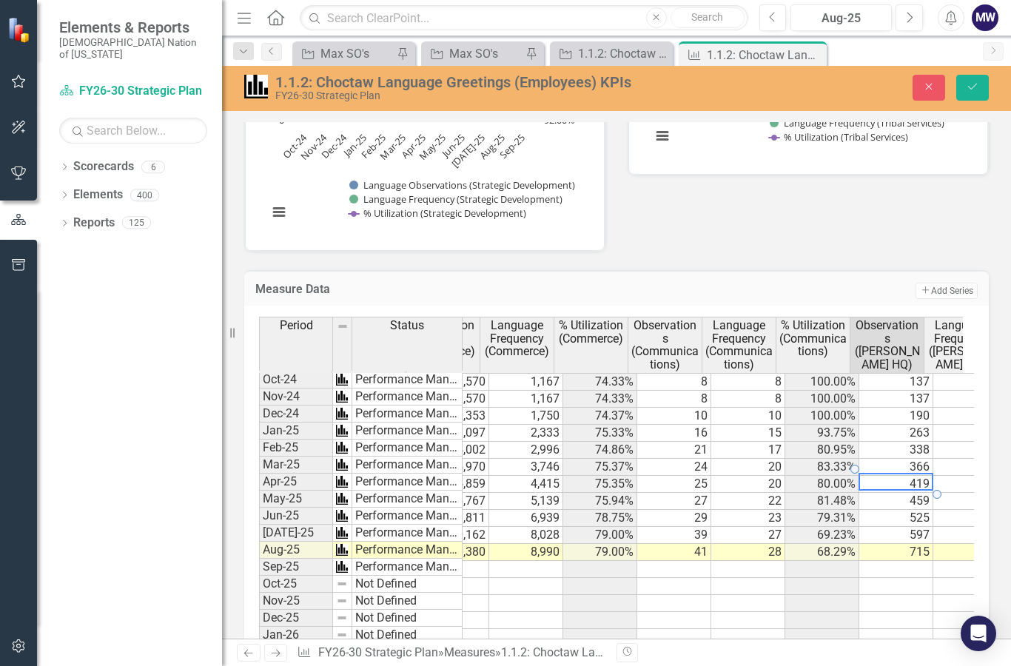
scroll to position [0, 0]
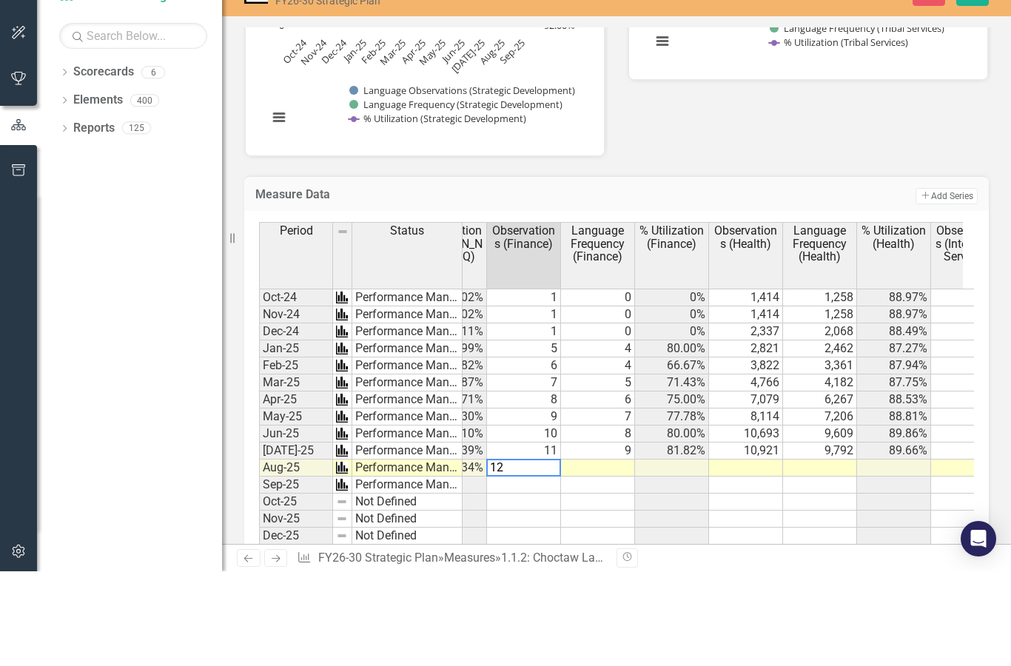
type textarea "12"
click at [623, 554] on tr "176 85.44% 11,380 8,990 79.00% 41 28 68.29% 715 553 77.34% 12" at bounding box center [709, 562] width 2073 height 17
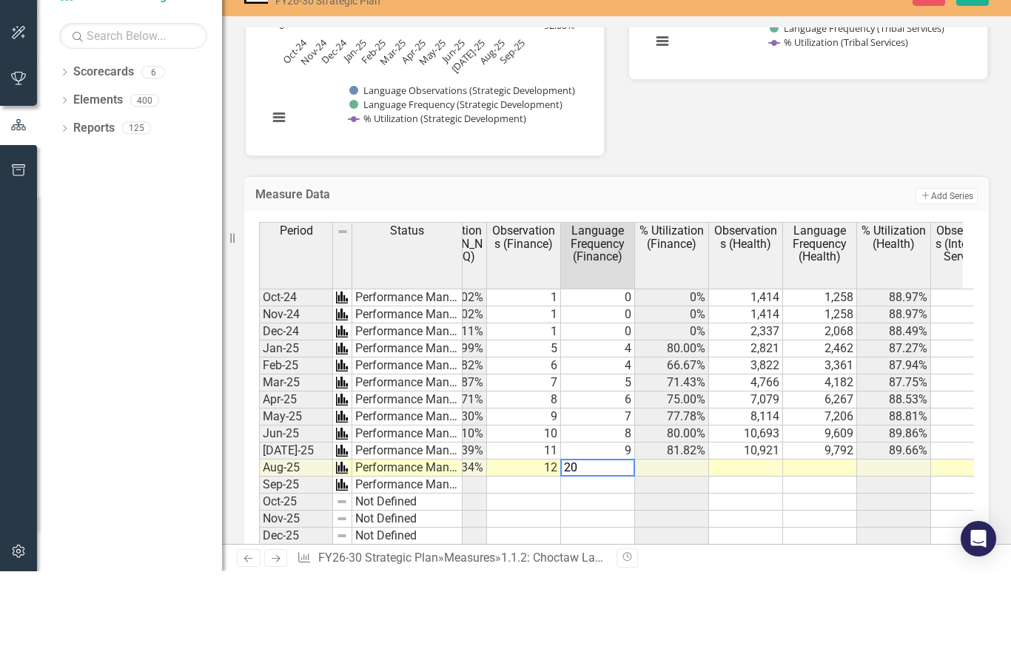
type textarea "2"
type textarea "10"
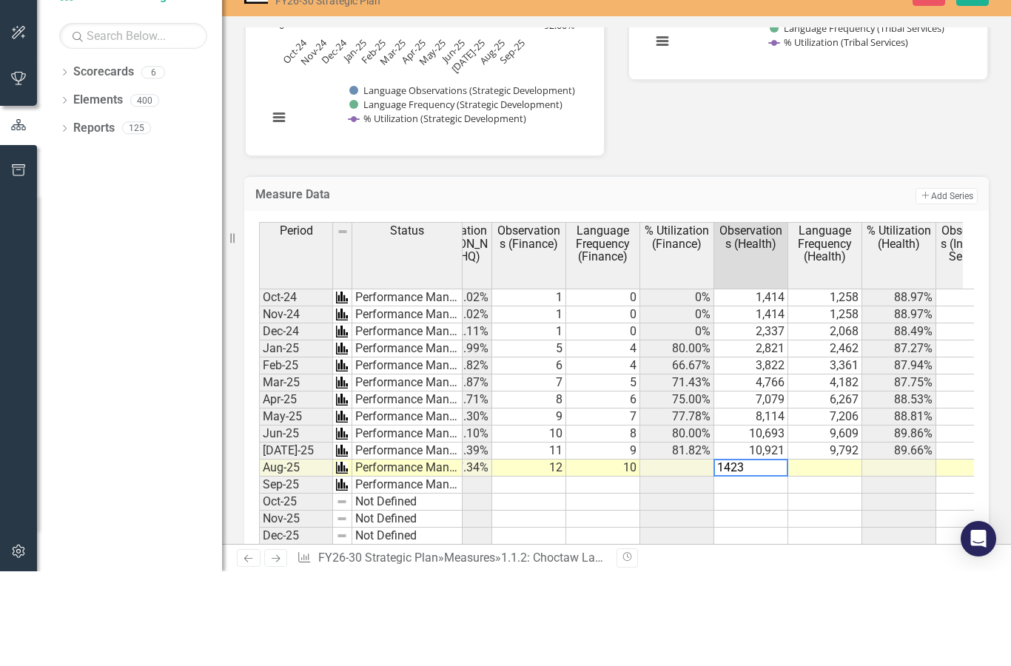
type textarea "14239"
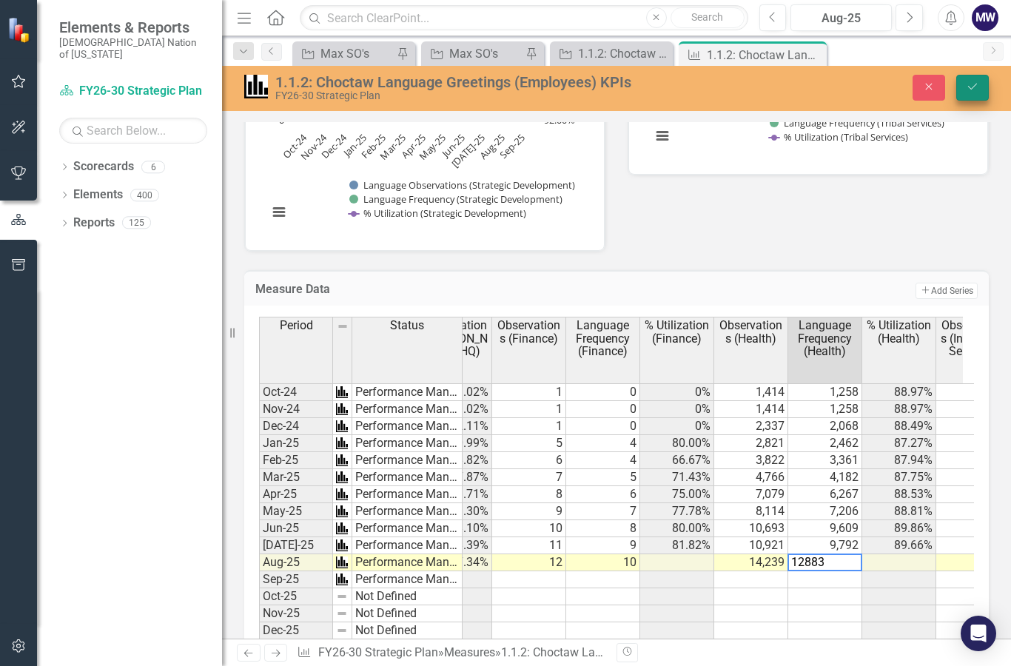
type textarea "12883"
click at [973, 90] on icon "Save" at bounding box center [972, 86] width 13 height 10
click at [973, 93] on button "Save" at bounding box center [972, 88] width 33 height 26
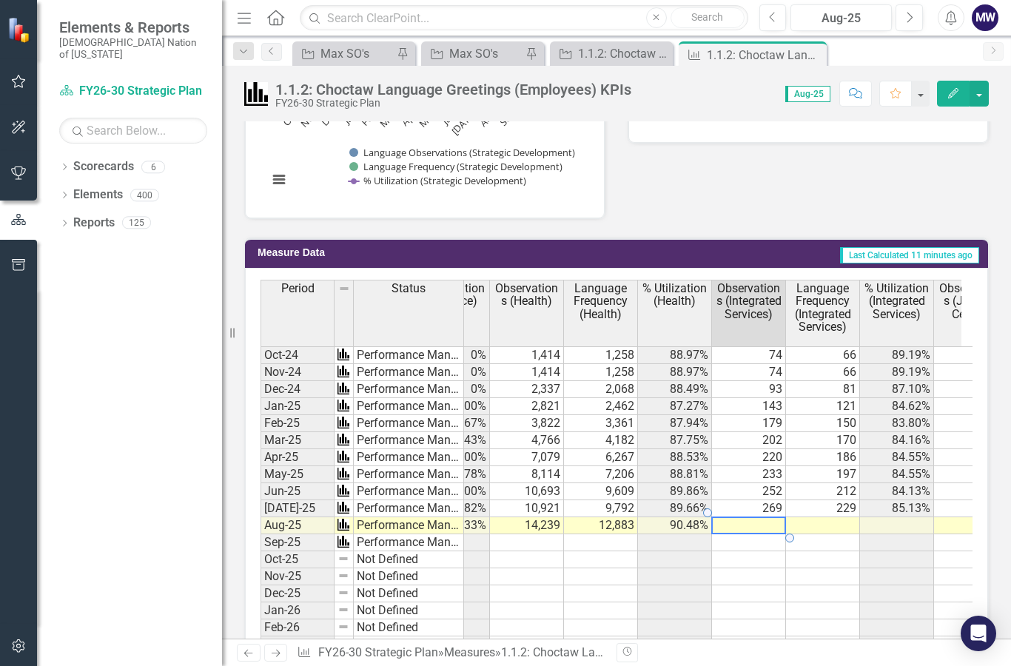
click at [760, 518] on td at bounding box center [749, 525] width 74 height 17
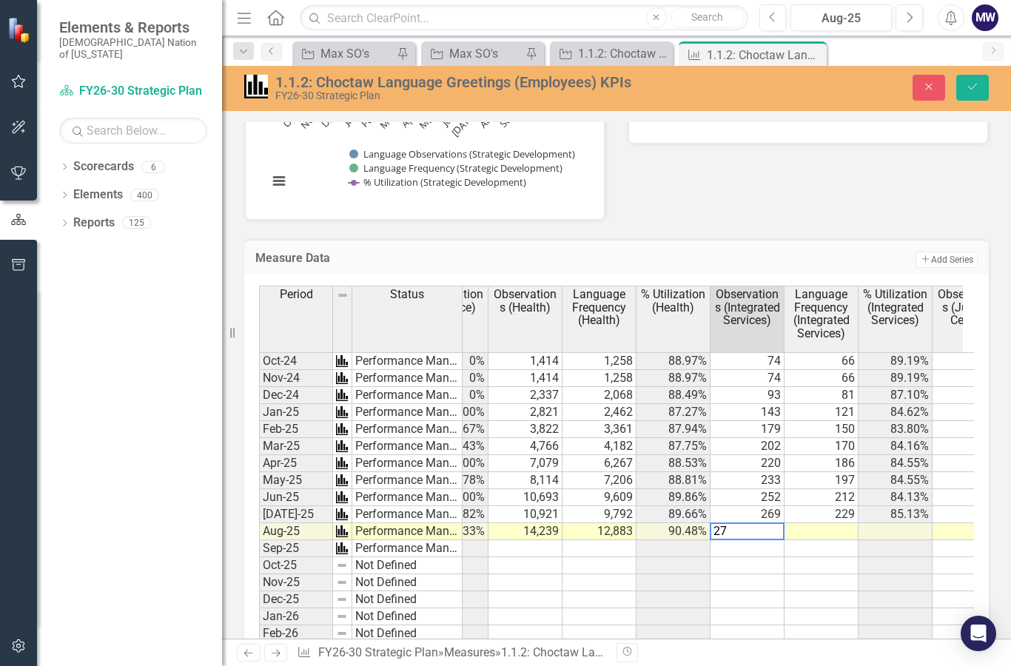
type textarea "278"
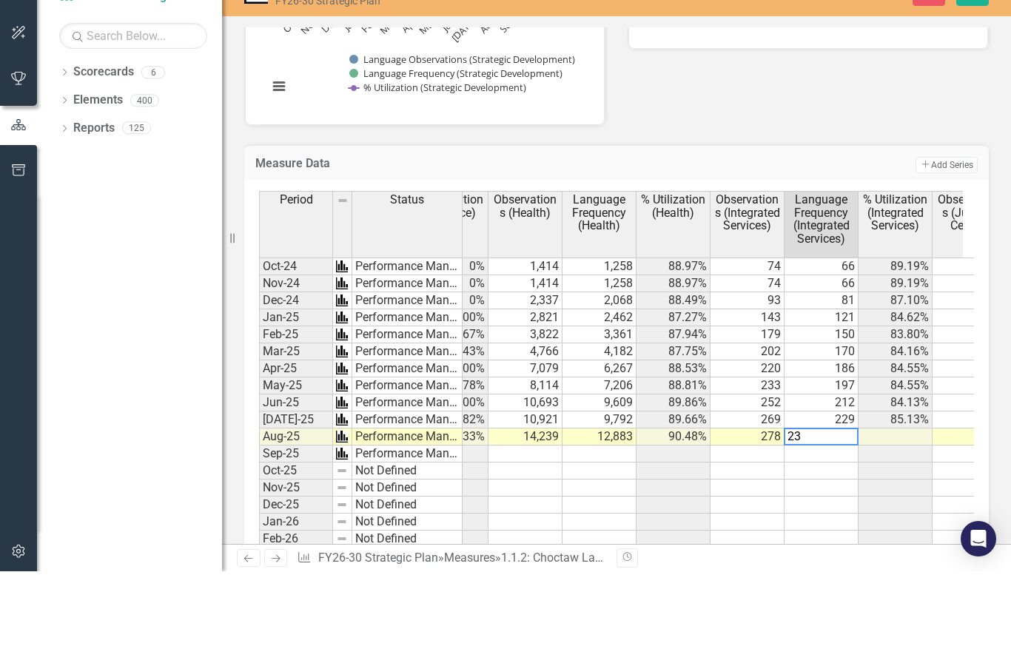
type textarea "238"
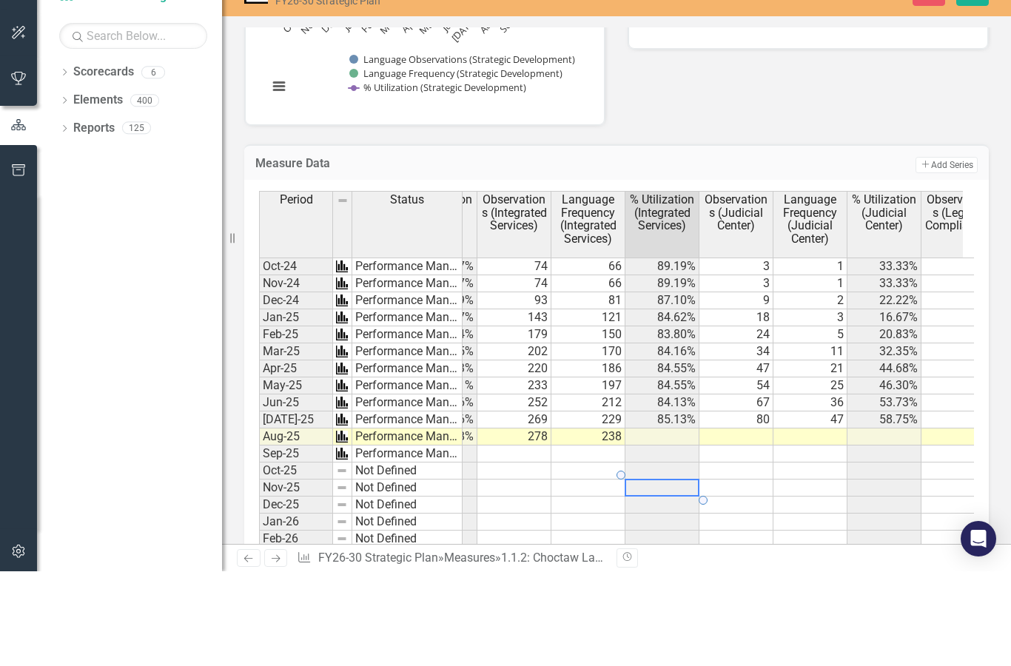
scroll to position [0, 1319]
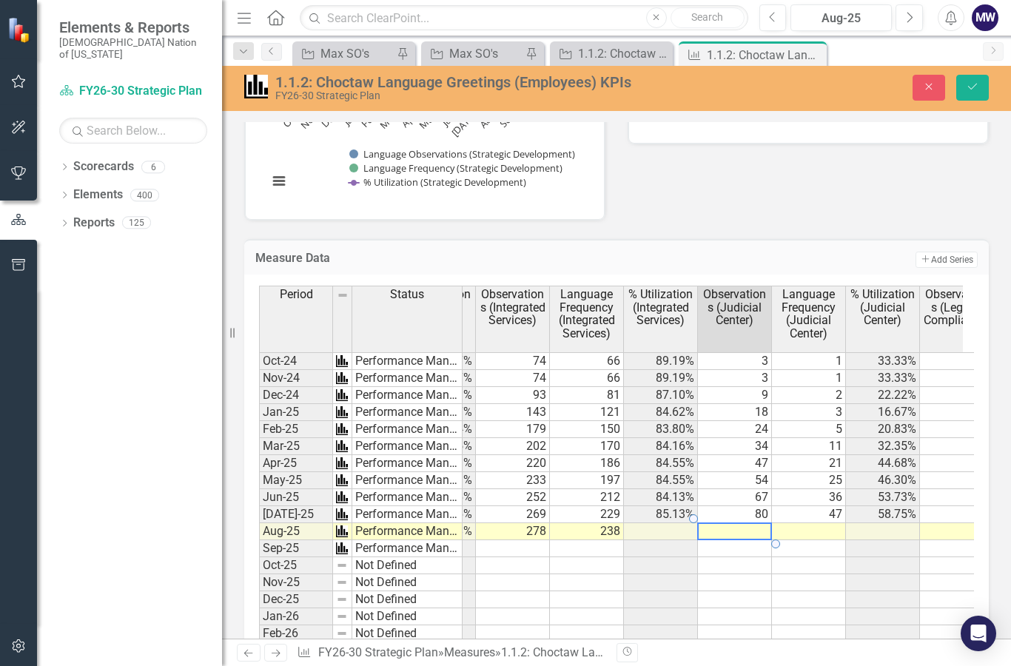
click at [734, 531] on td at bounding box center [735, 531] width 74 height 17
type textarea "96"
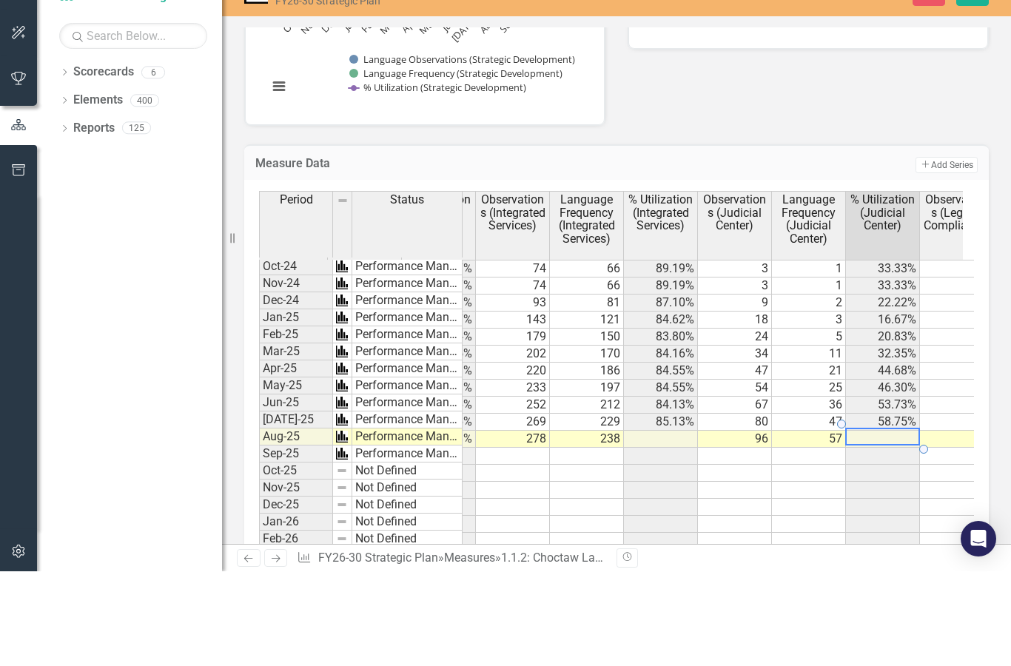
type textarea "57"
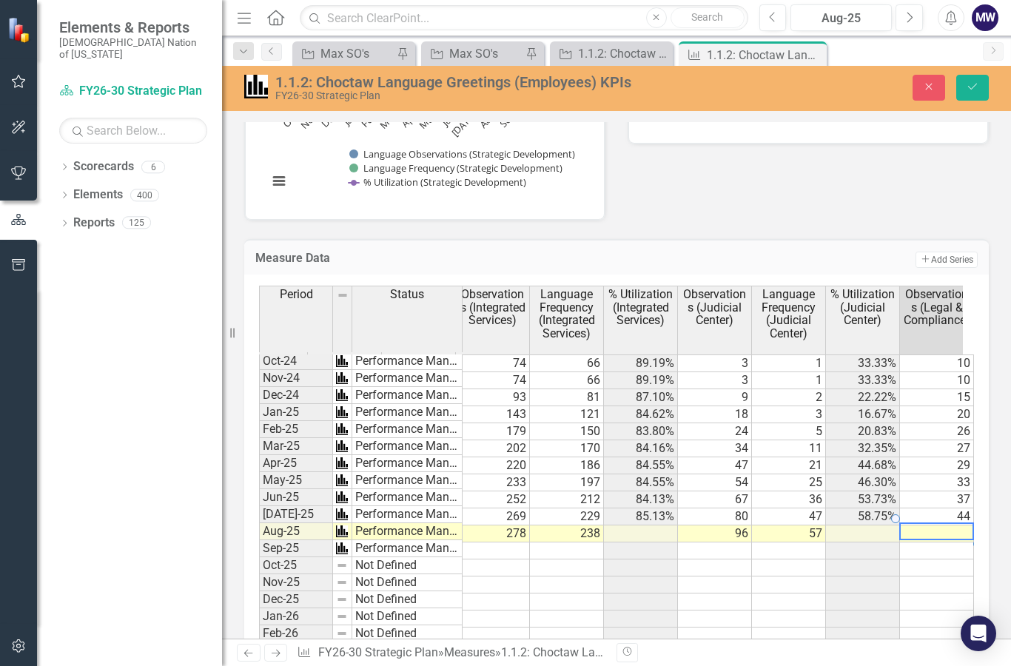
click at [947, 529] on td at bounding box center [937, 534] width 74 height 17
type textarea "6"
click at [963, 529] on td "6" at bounding box center [937, 534] width 74 height 17
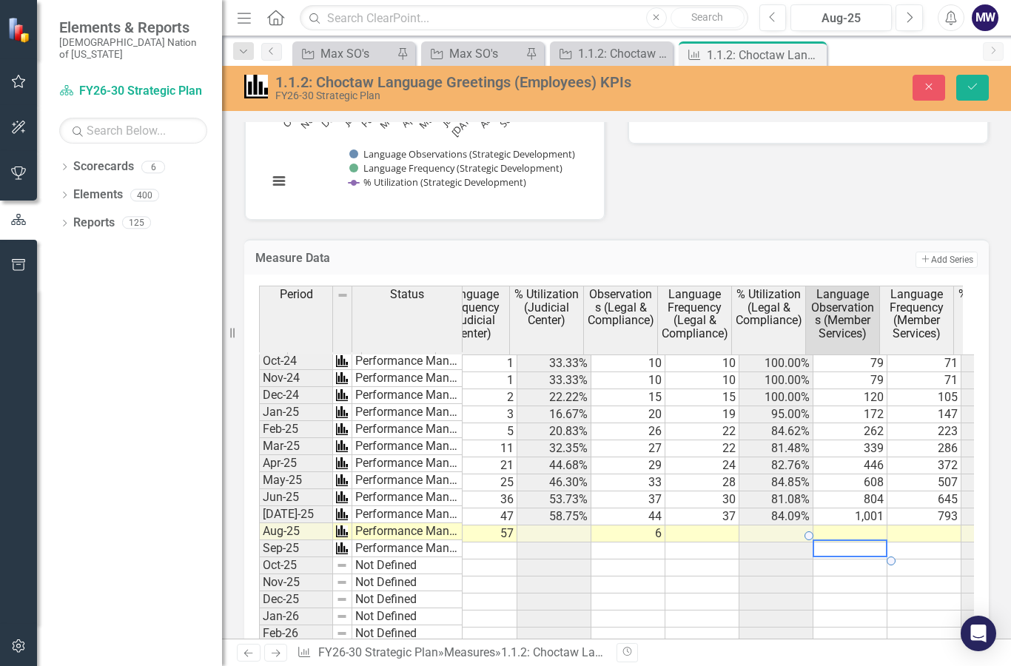
scroll to position [0, 1582]
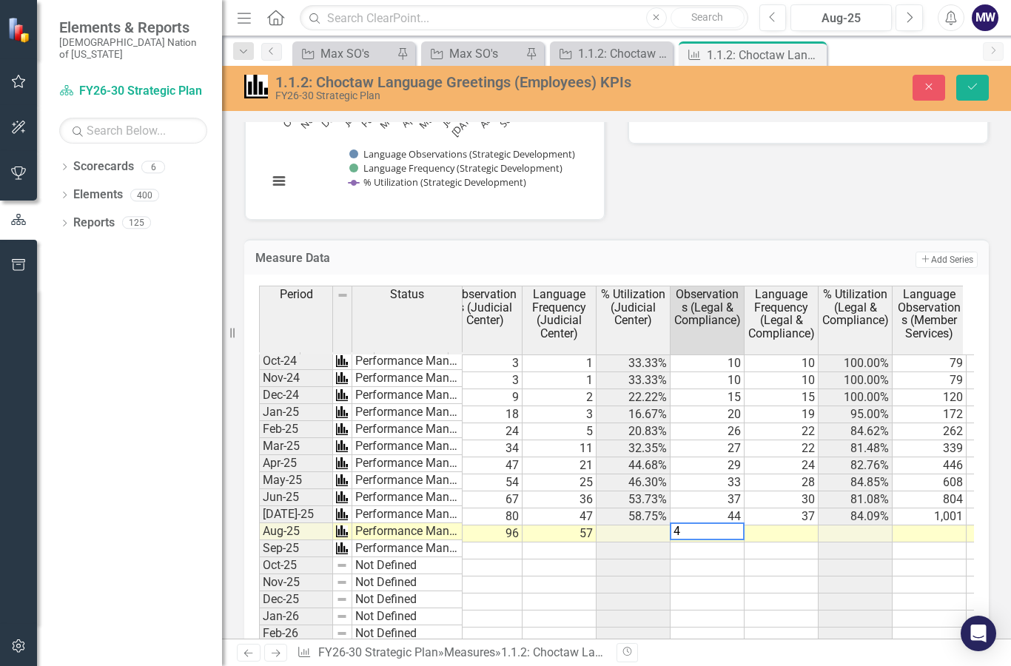
type textarea "46"
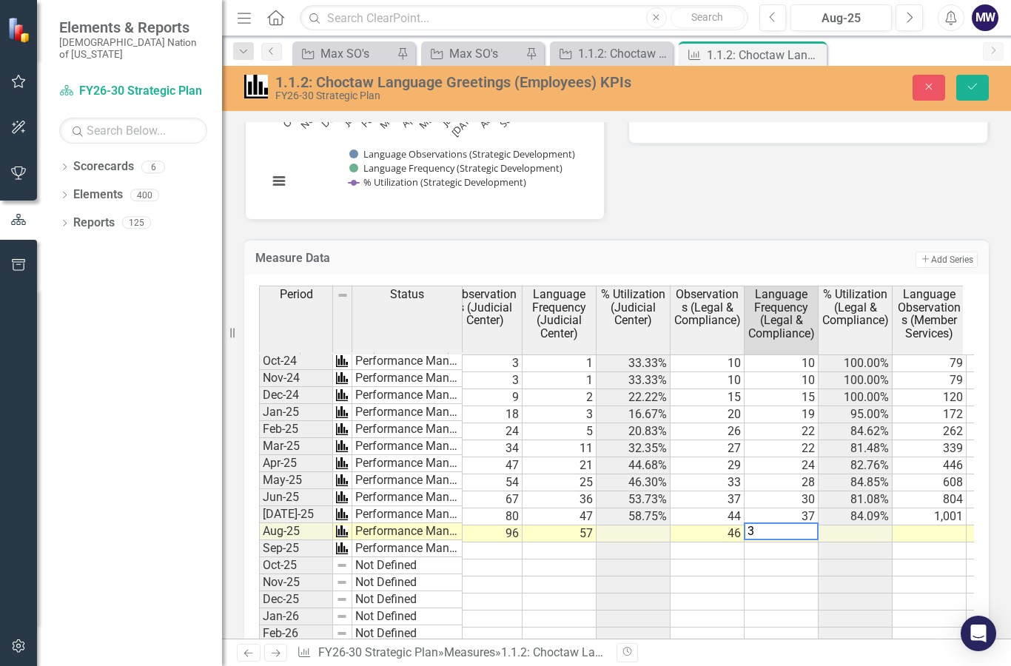
type textarea "39"
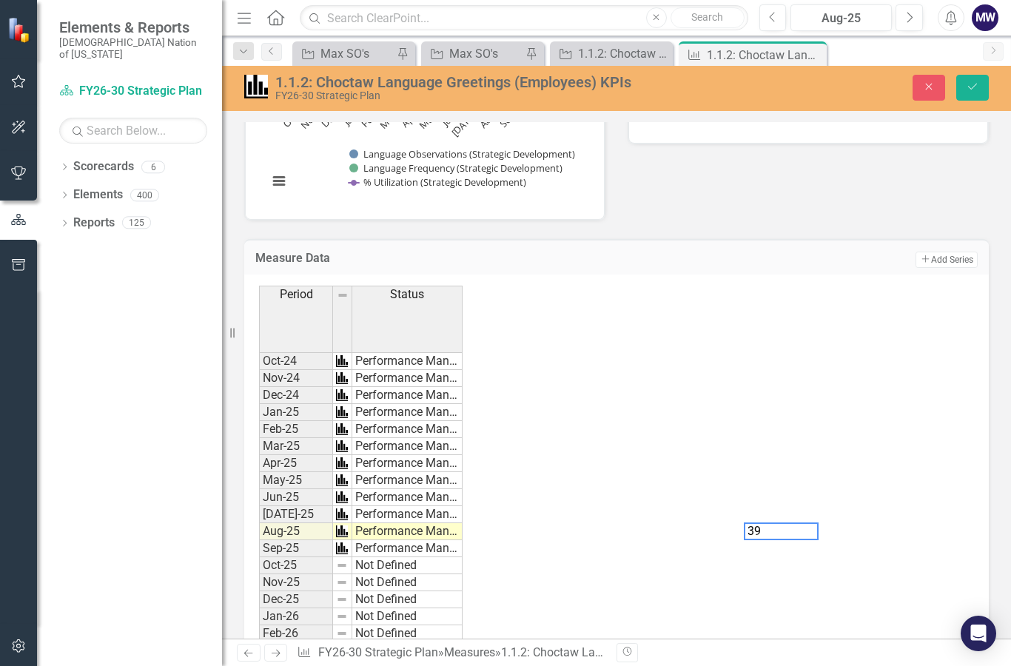
scroll to position [0, 1569]
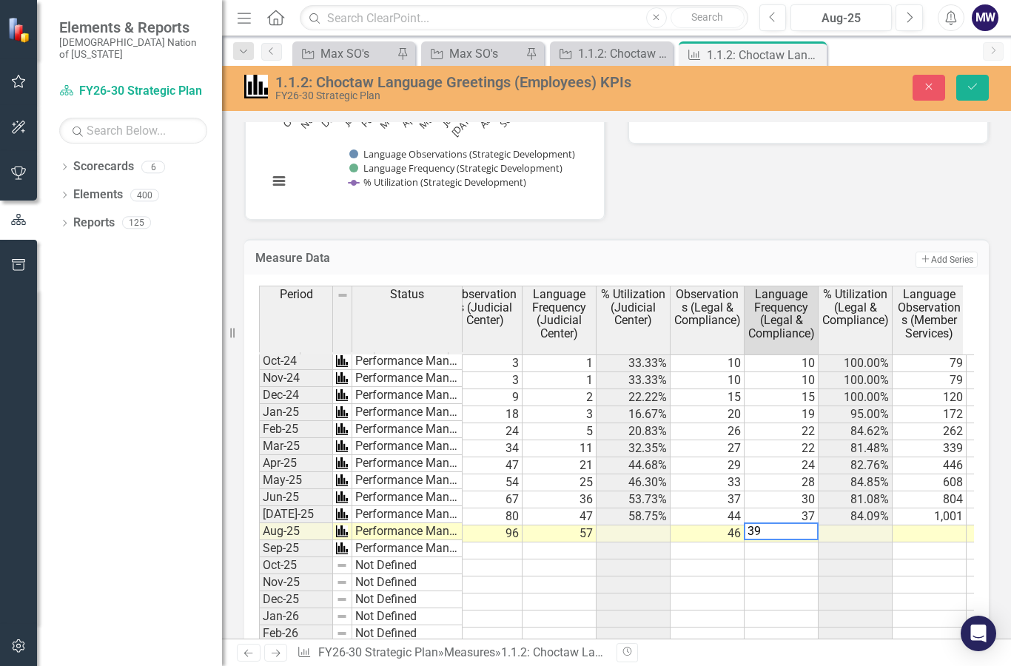
type textarea "39"
click at [921, 528] on td at bounding box center [930, 534] width 74 height 17
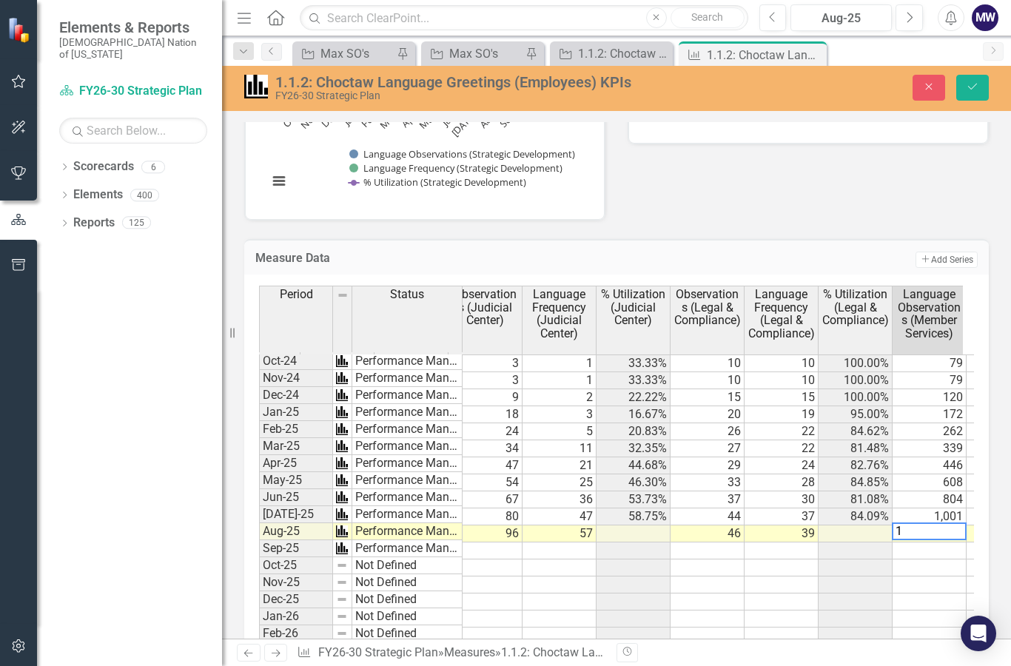
type textarea "1"
type textarea "1189"
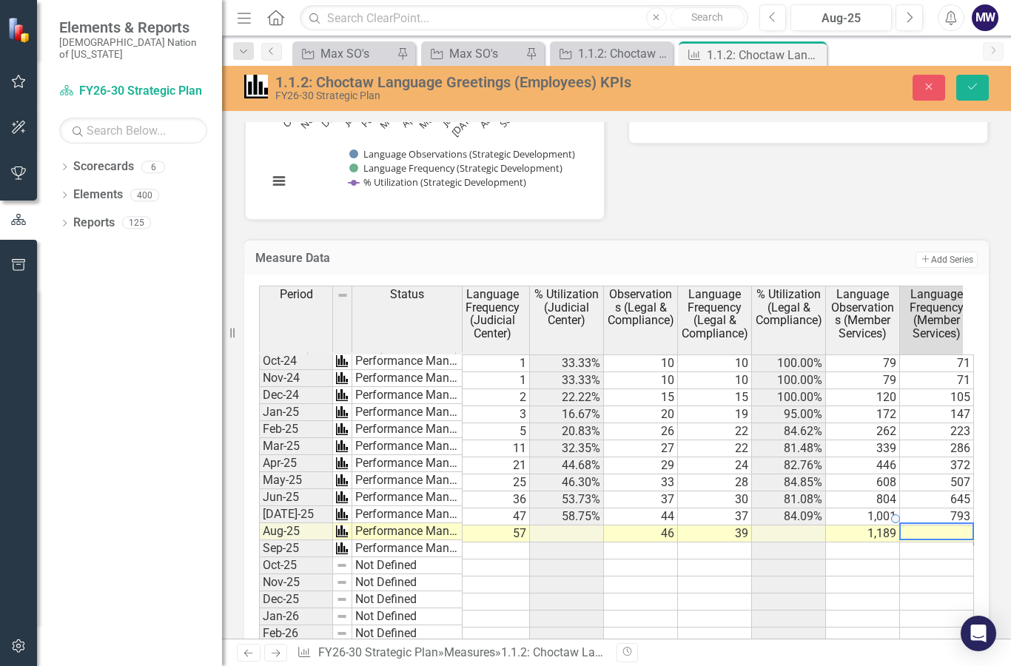
click at [934, 532] on td at bounding box center [937, 534] width 74 height 17
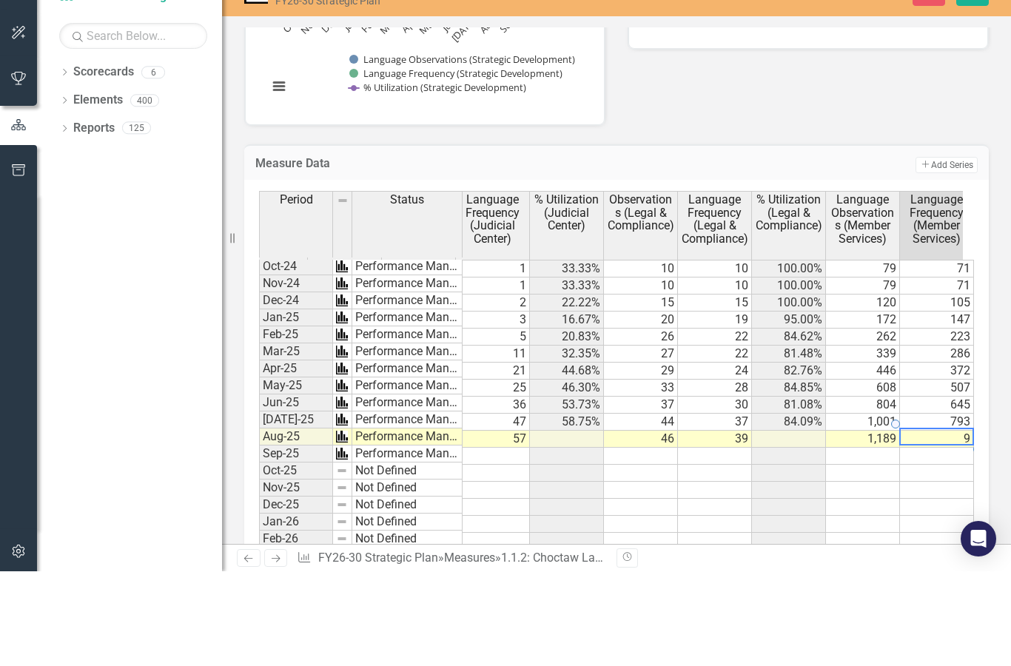
type textarea "5"
type textarea "953"
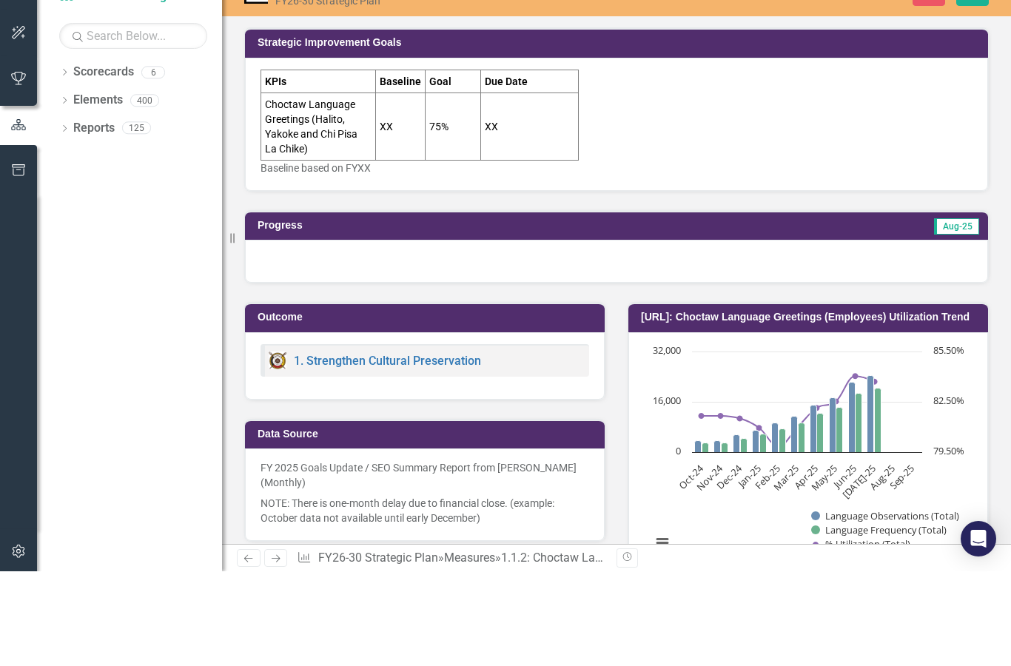
type textarea "242"
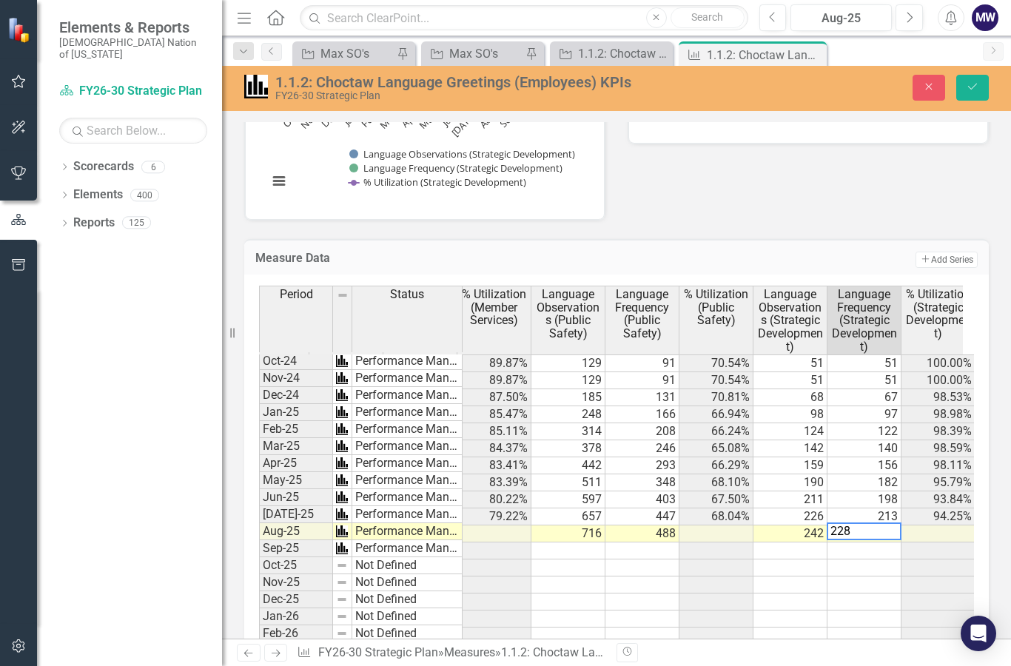
click at [888, 529] on textarea "228" at bounding box center [864, 532] width 75 height 18
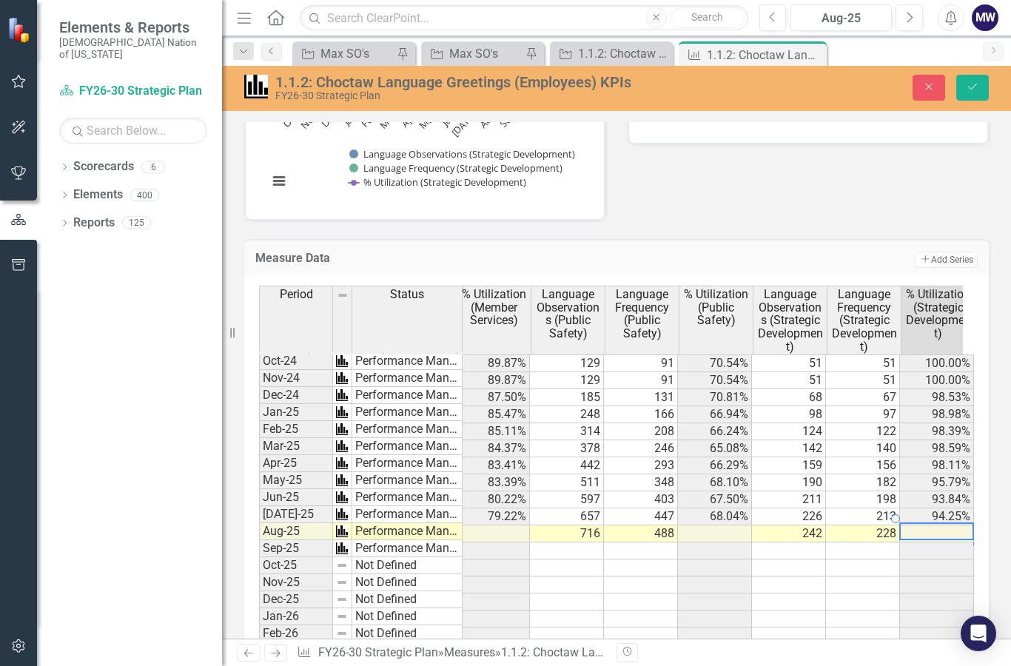
scroll to position [0, 2154]
type textarea "228"
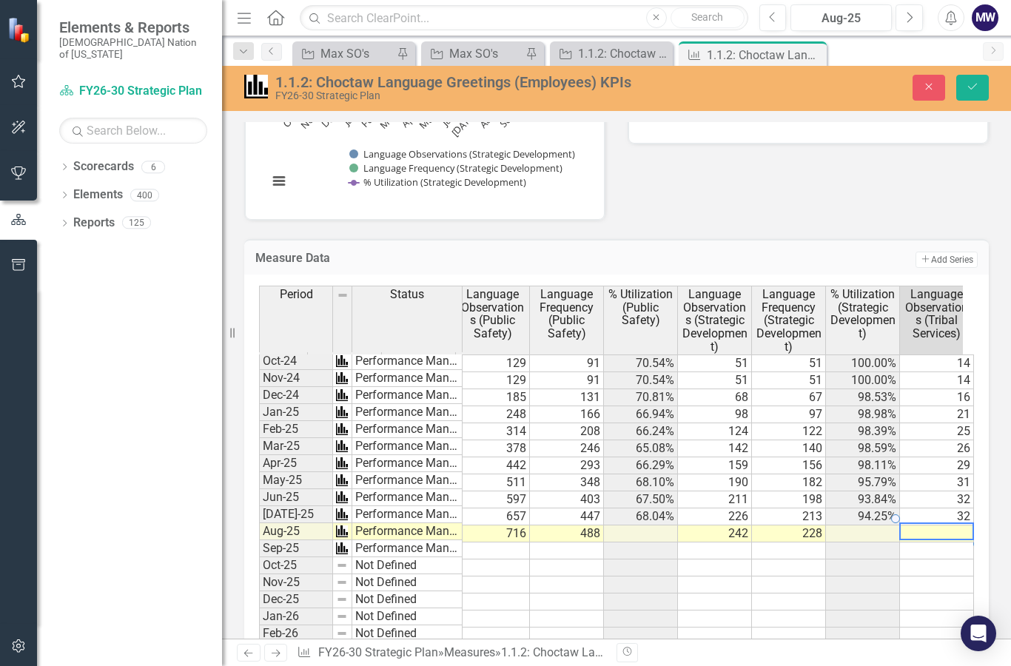
scroll to position [0, 2596]
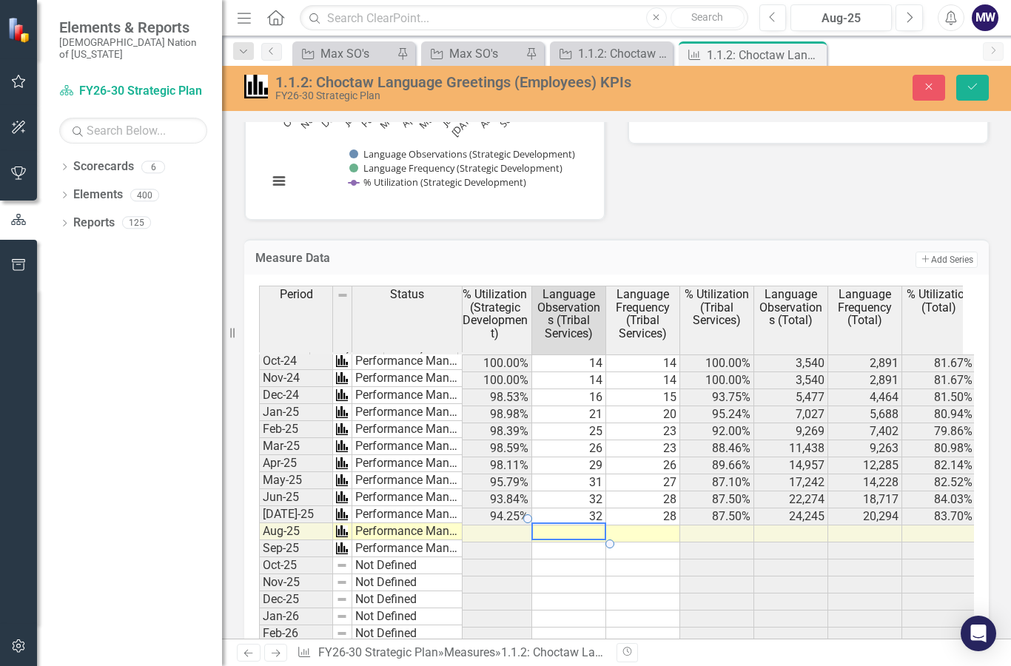
type textarea "2"
type textarea "32"
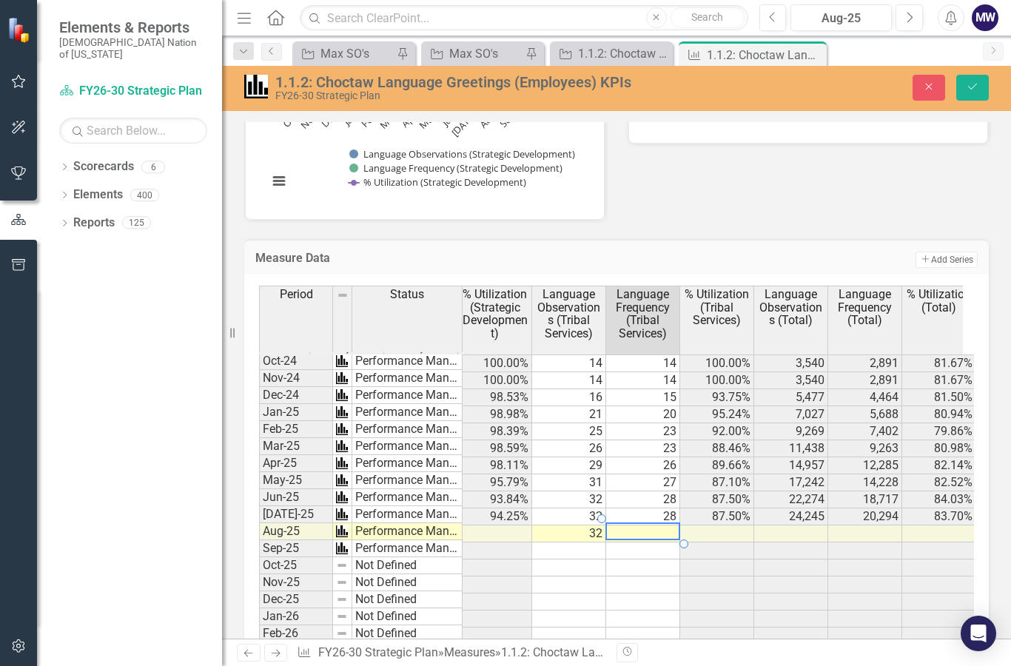
click at [667, 528] on td at bounding box center [643, 534] width 74 height 17
type textarea "2"
type textarea "8"
type textarea "28"
click at [977, 93] on button "Save" at bounding box center [972, 88] width 33 height 26
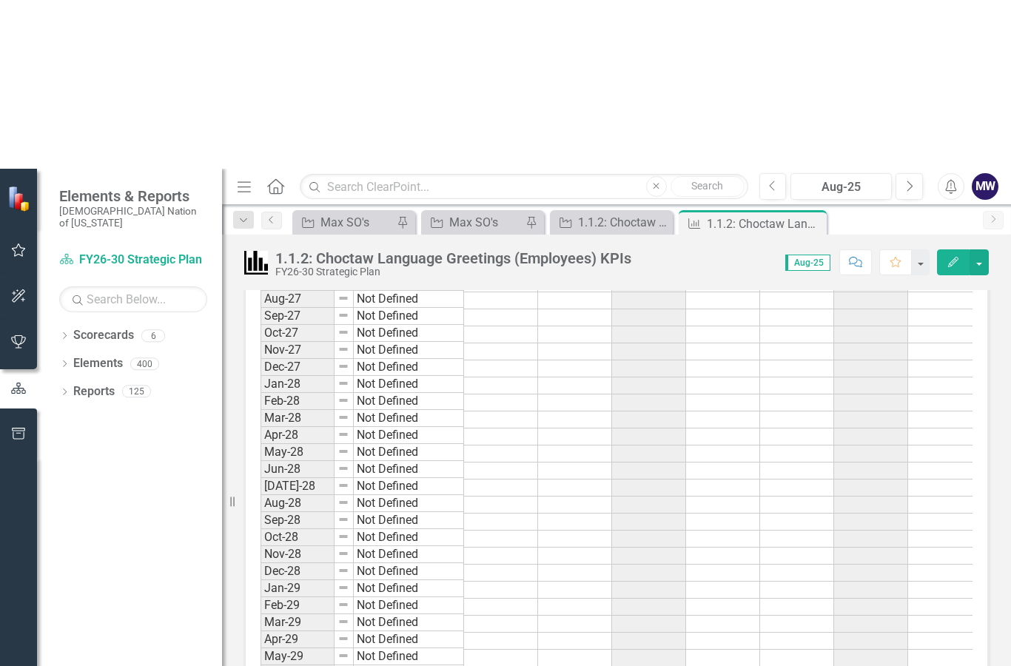
scroll to position [3117, 0]
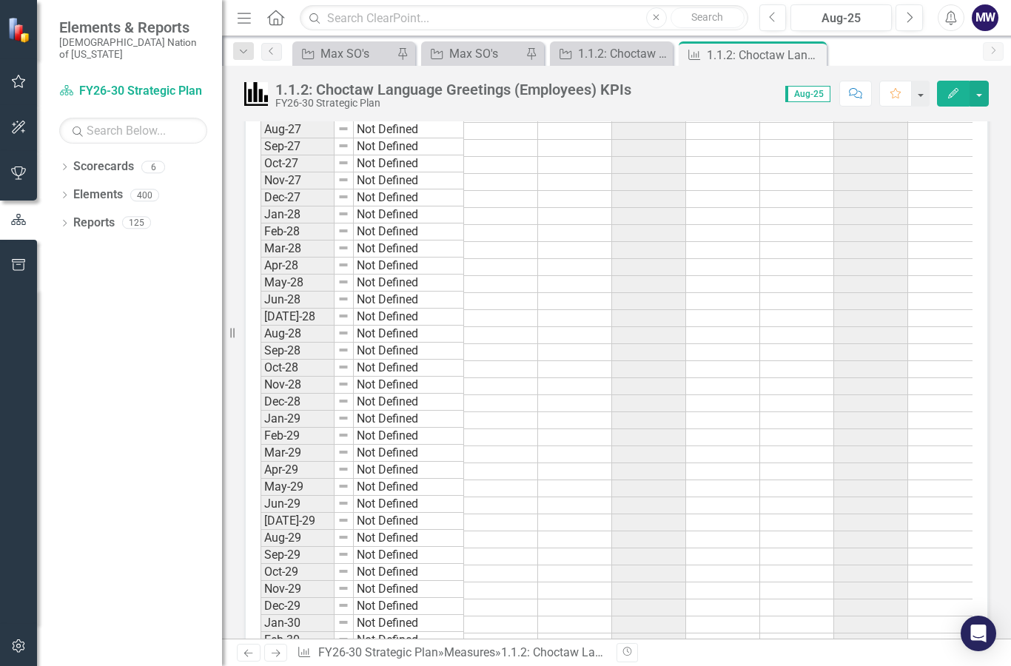
click at [1, 574] on div at bounding box center [18, 456] width 37 height 335
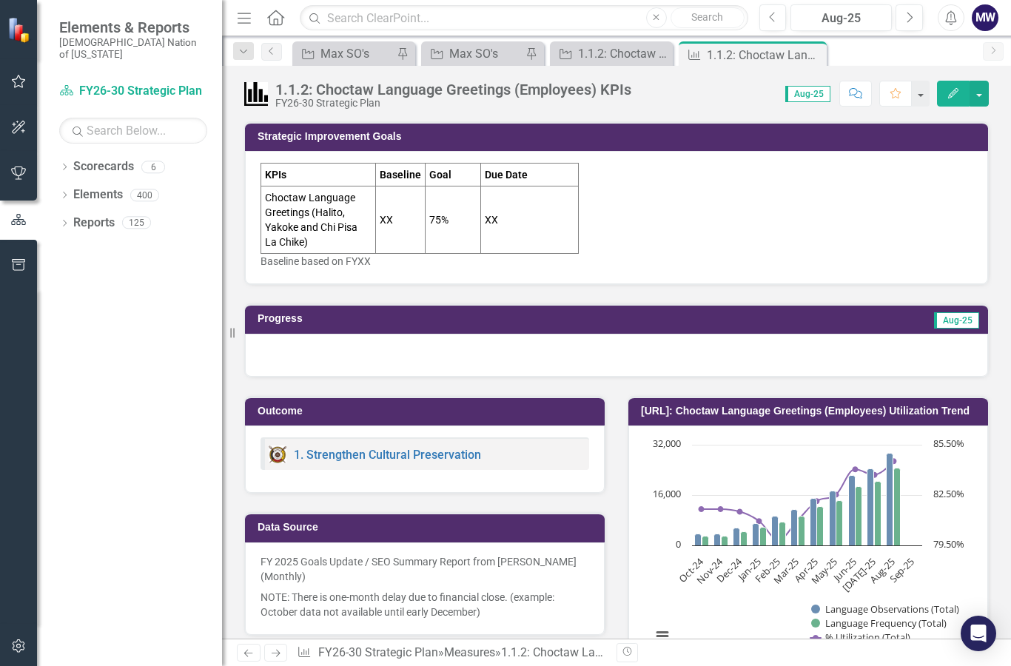
scroll to position [0, 0]
click at [615, 51] on div "1.1.2: Choctaw Language Greetings (Employees)" at bounding box center [614, 53] width 73 height 19
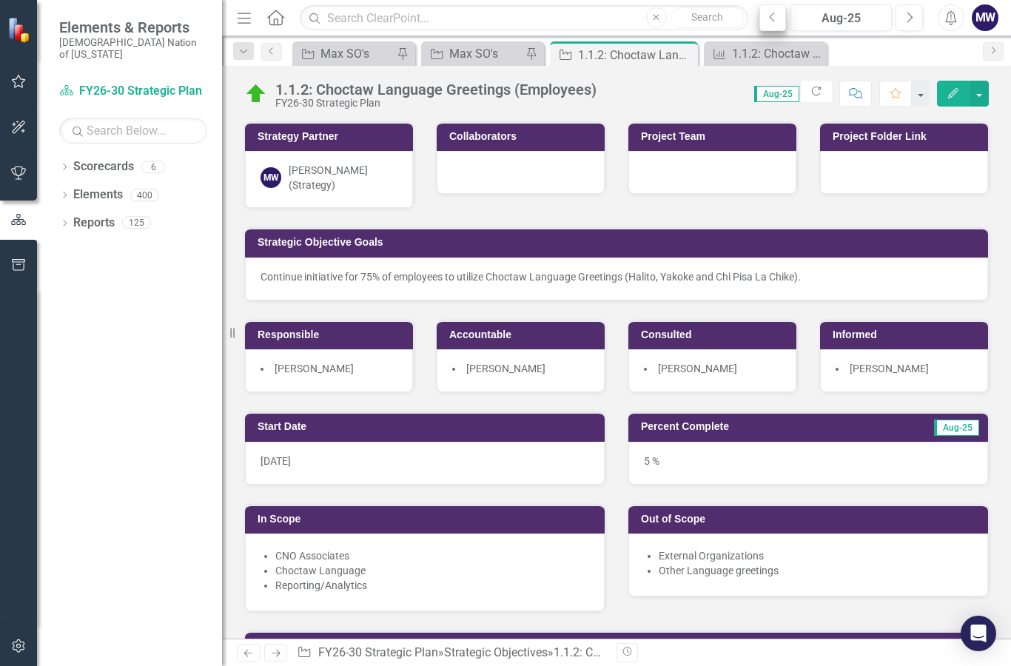
click at [774, 20] on icon "Previous" at bounding box center [773, 17] width 8 height 13
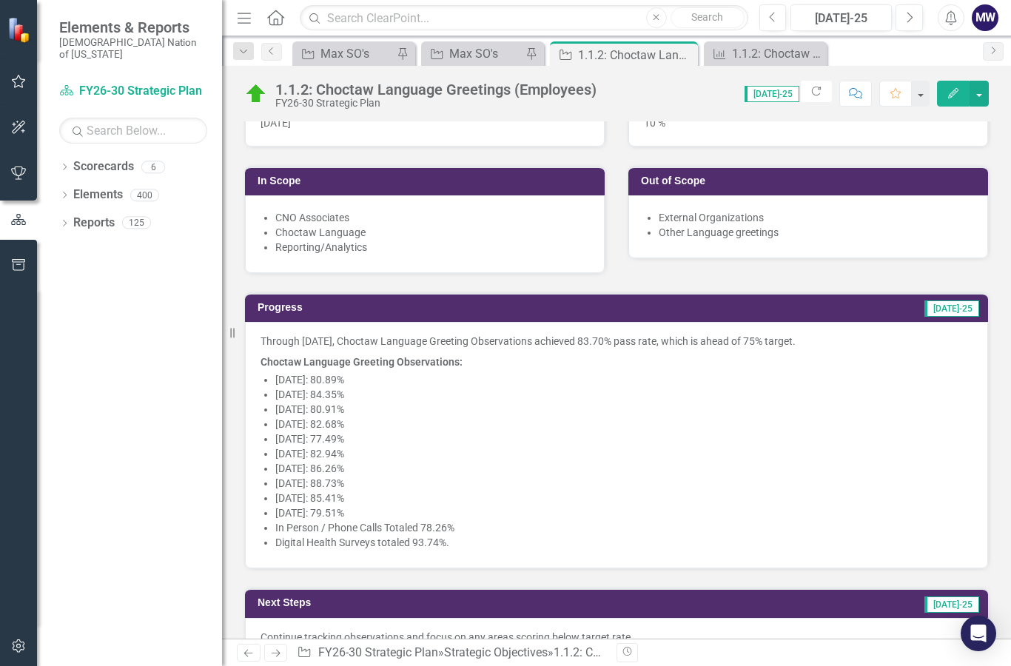
scroll to position [349, 0]
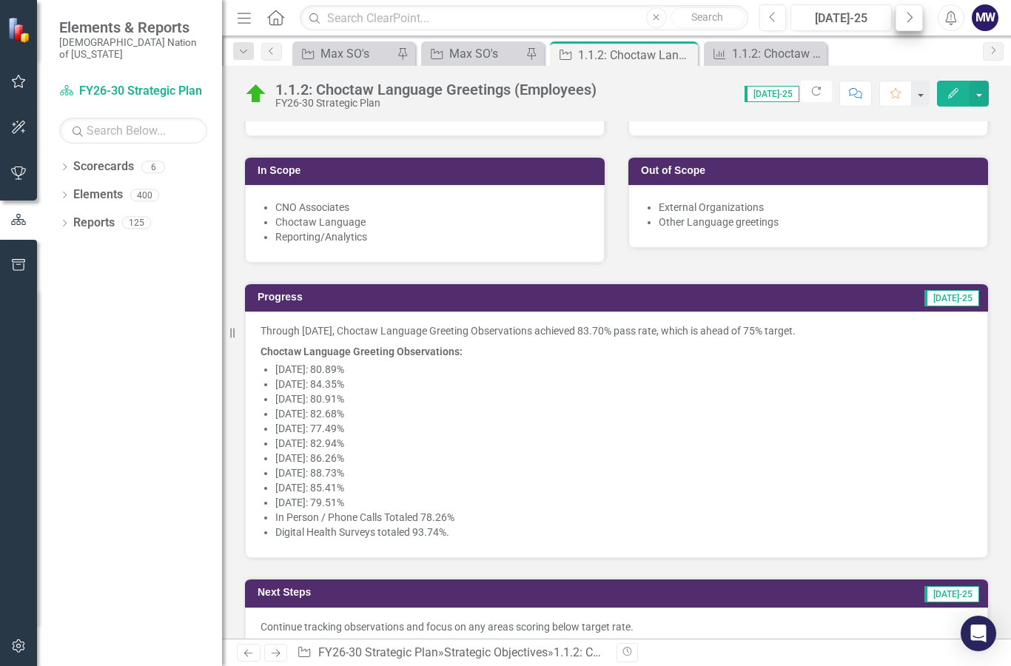
click at [907, 17] on icon "Next" at bounding box center [909, 17] width 8 height 13
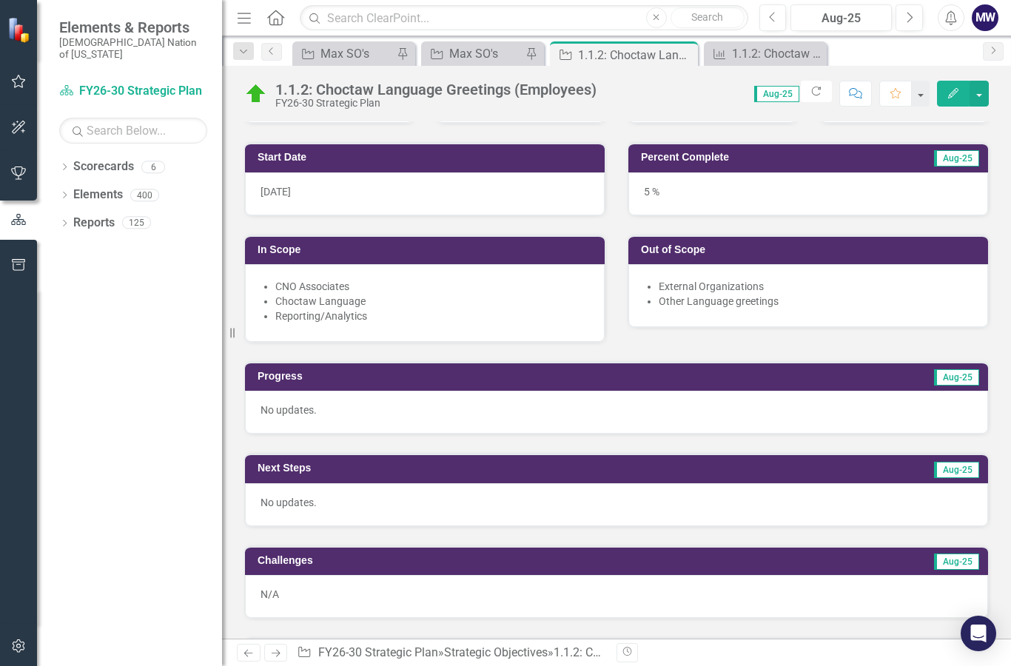
scroll to position [271, 0]
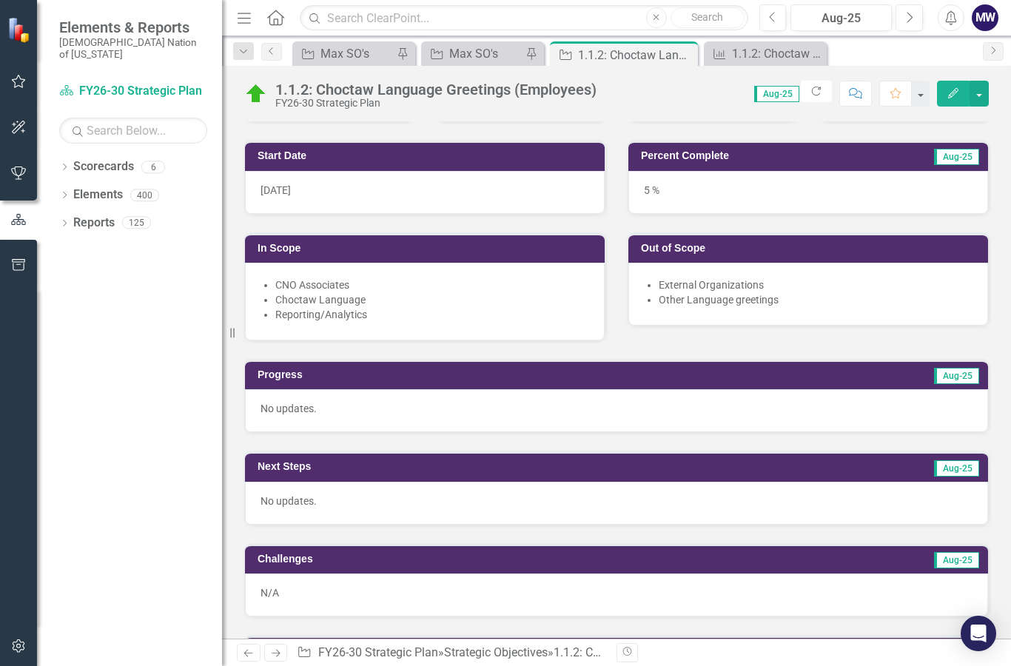
click at [975, 368] on span "Aug-25" at bounding box center [956, 376] width 45 height 16
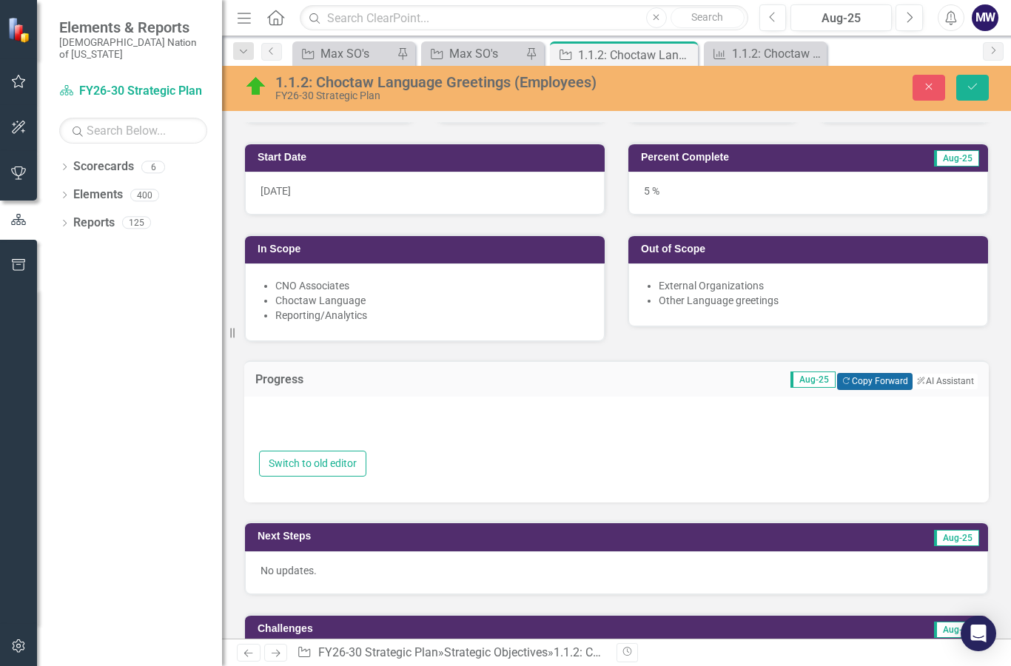
type textarea "<p>No updates.</p>"
click at [875, 375] on button "Copy Forward Copy Forward" at bounding box center [874, 381] width 75 height 16
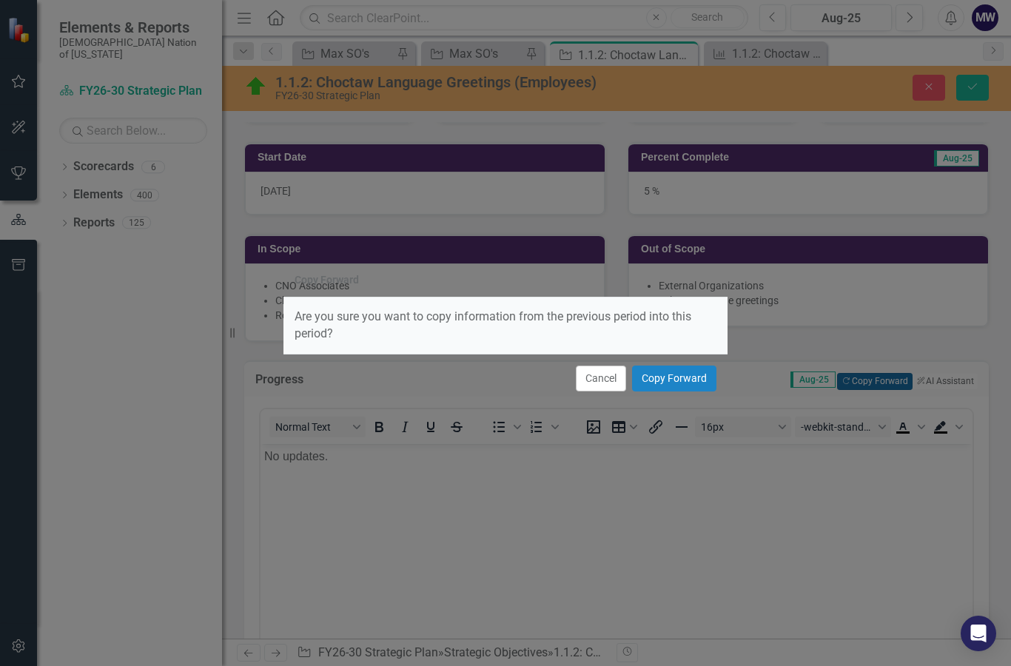
scroll to position [0, 0]
click at [683, 387] on button "Copy Forward" at bounding box center [674, 379] width 84 height 26
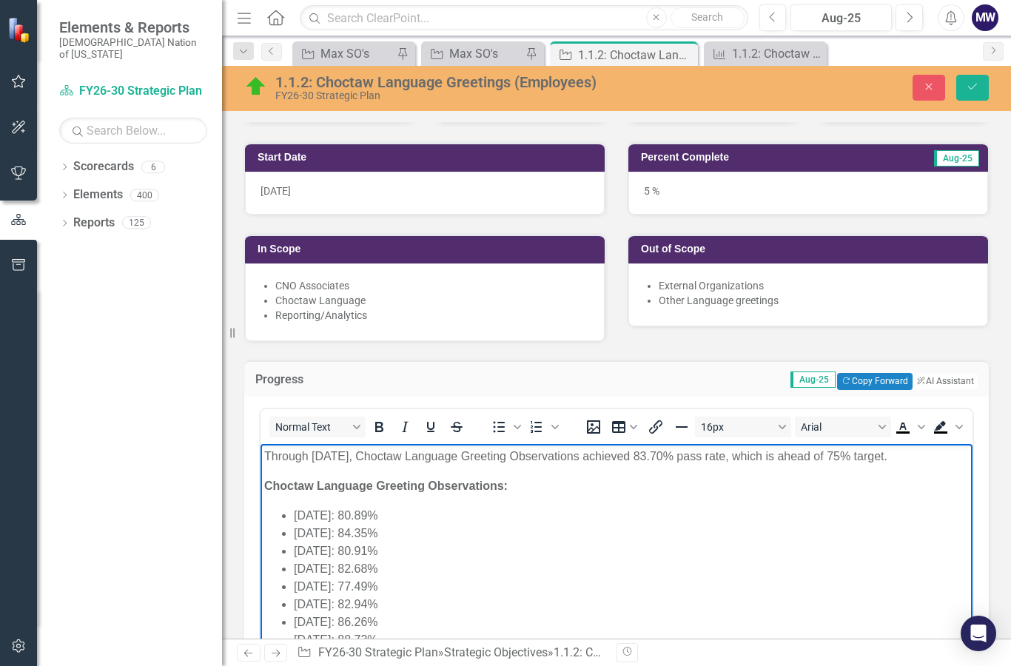
click at [349, 460] on p "Through July 30, 2025, Choctaw Language Greeting Observations achieved 83.70% p…" at bounding box center [616, 456] width 705 height 18
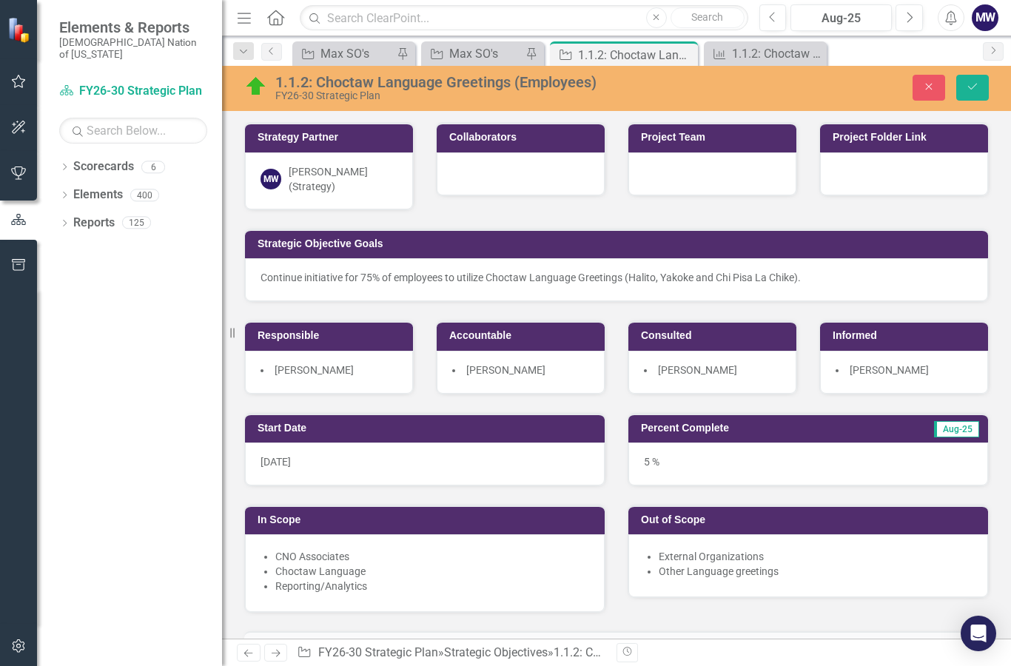
scroll to position [271, 0]
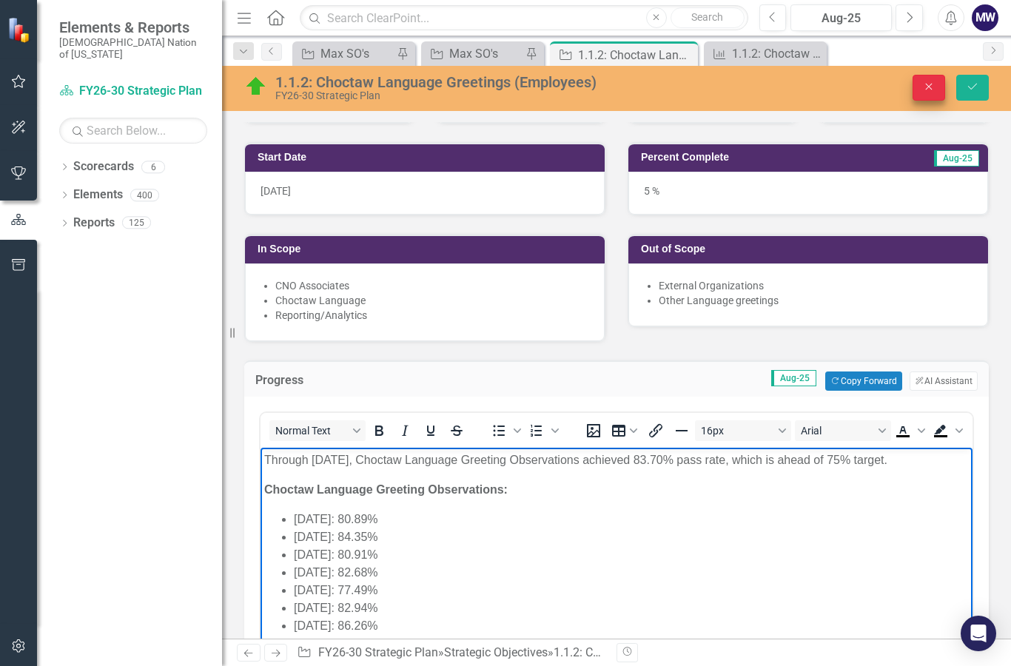
click at [930, 93] on button "Close" at bounding box center [929, 88] width 33 height 26
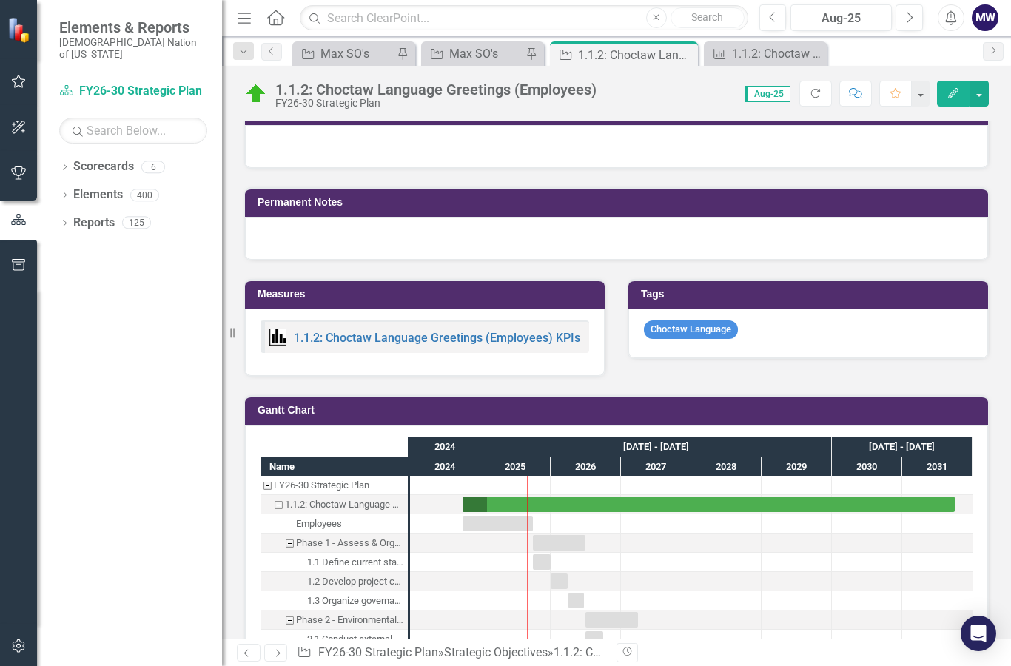
scroll to position [811, 0]
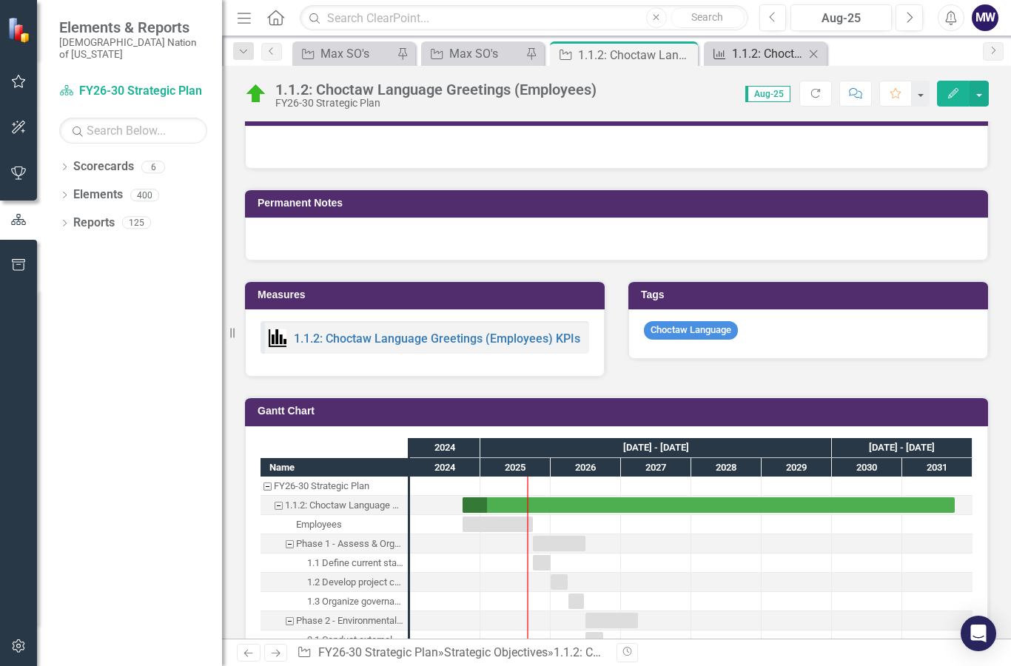
click at [768, 55] on div "1.1.2: Choctaw Language Greetings (Employees) KPIs" at bounding box center [768, 53] width 73 height 19
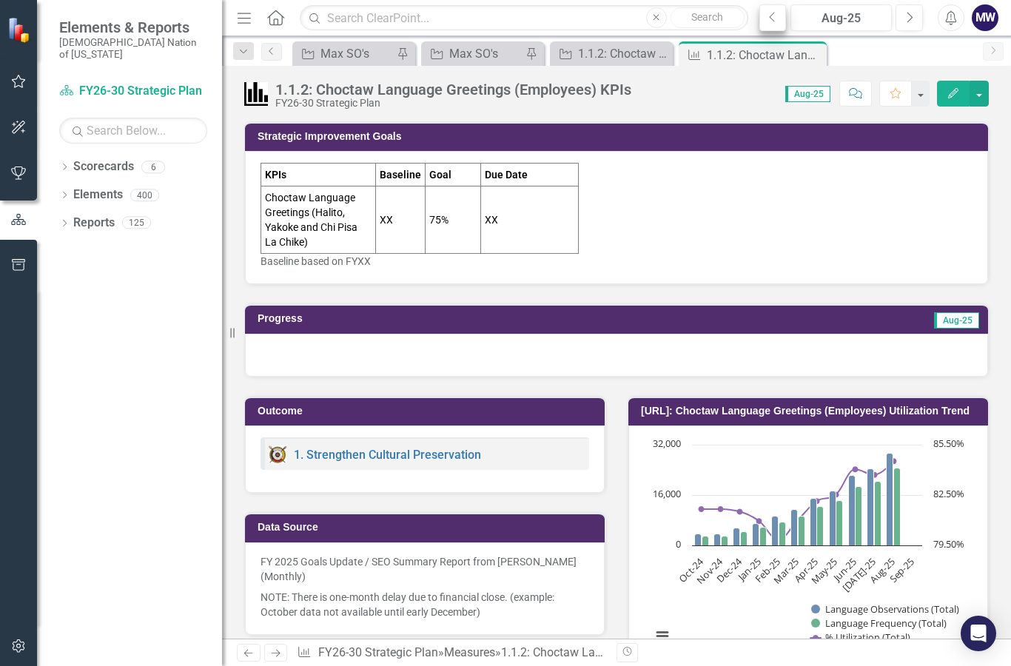
click at [771, 22] on icon "Previous" at bounding box center [773, 17] width 8 height 13
